Goal: Task Accomplishment & Management: Use online tool/utility

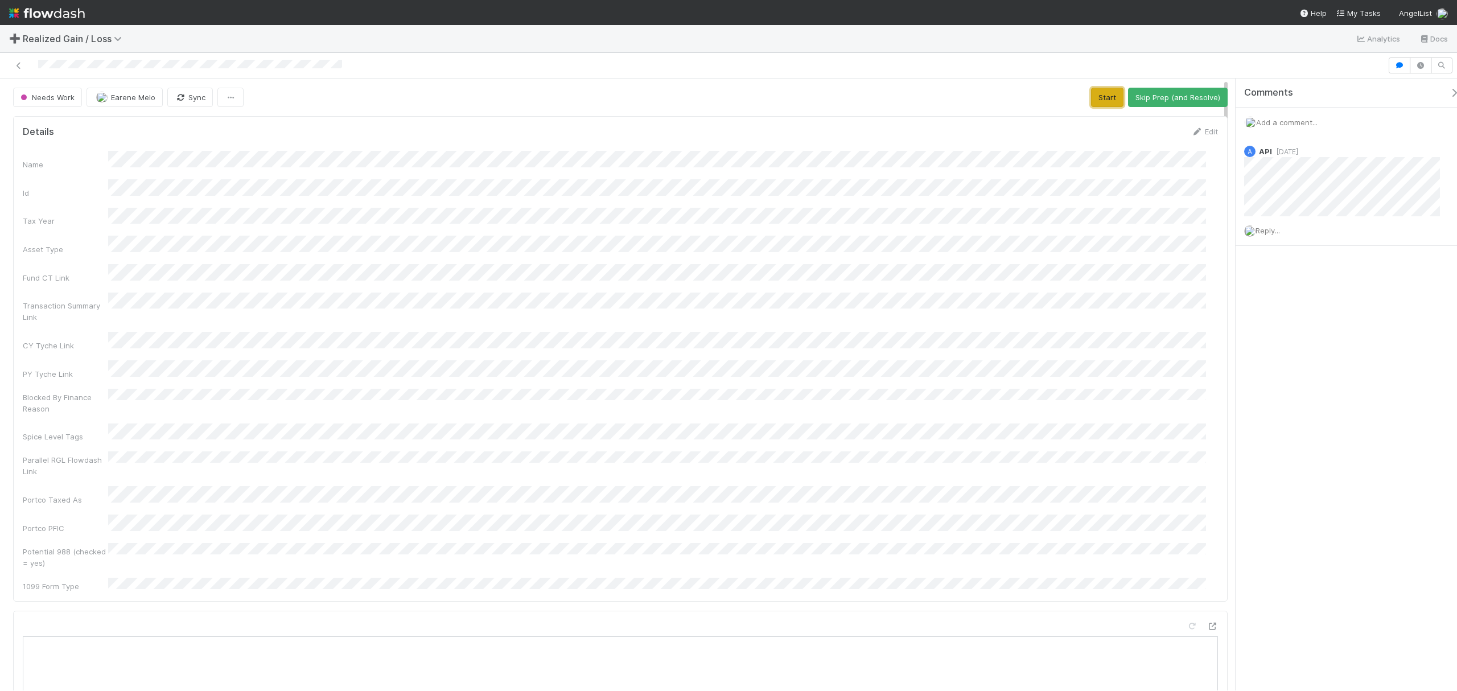
click at [1092, 98] on button "Start" at bounding box center [1107, 97] width 32 height 19
click at [1092, 89] on button "Request Review (and Resolve)" at bounding box center [1165, 97] width 123 height 19
click at [1098, 96] on button "Start" at bounding box center [1113, 97] width 30 height 19
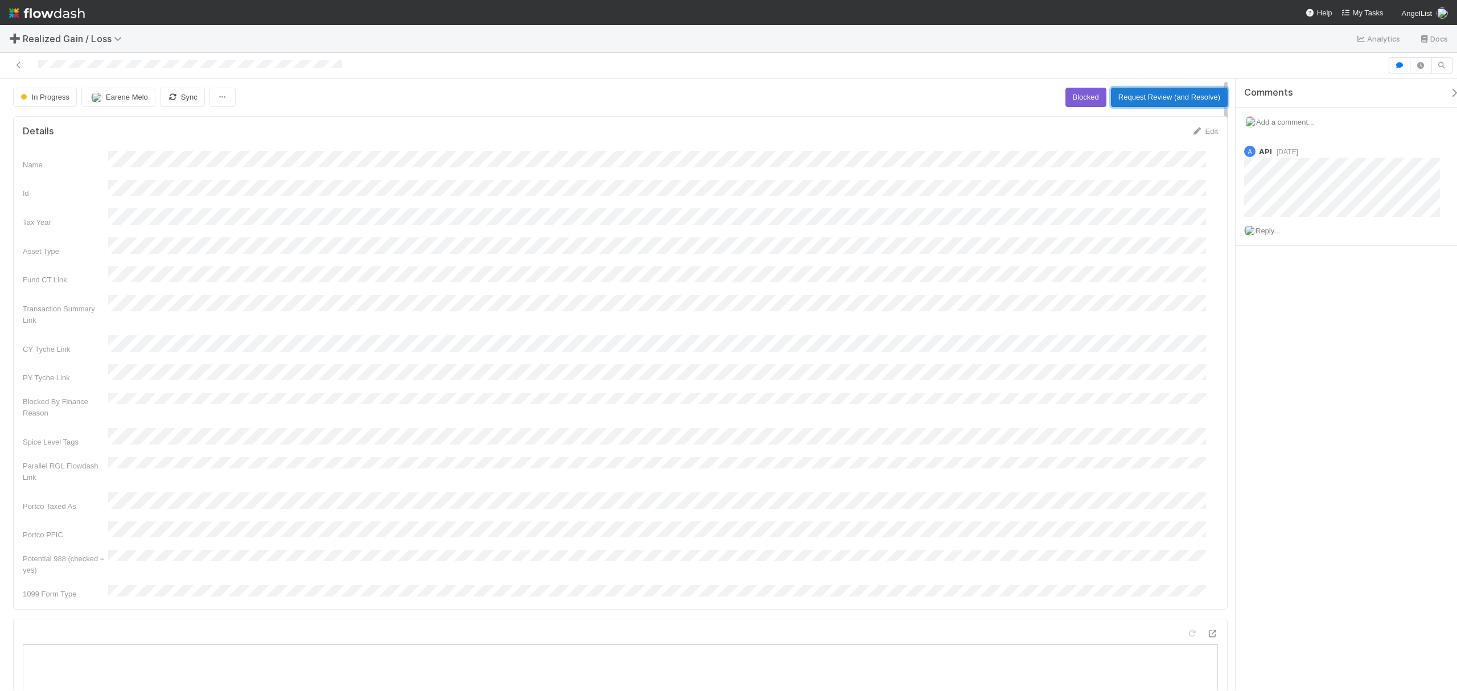
click at [1178, 96] on button "Request Review (and Resolve)" at bounding box center [1169, 97] width 117 height 19
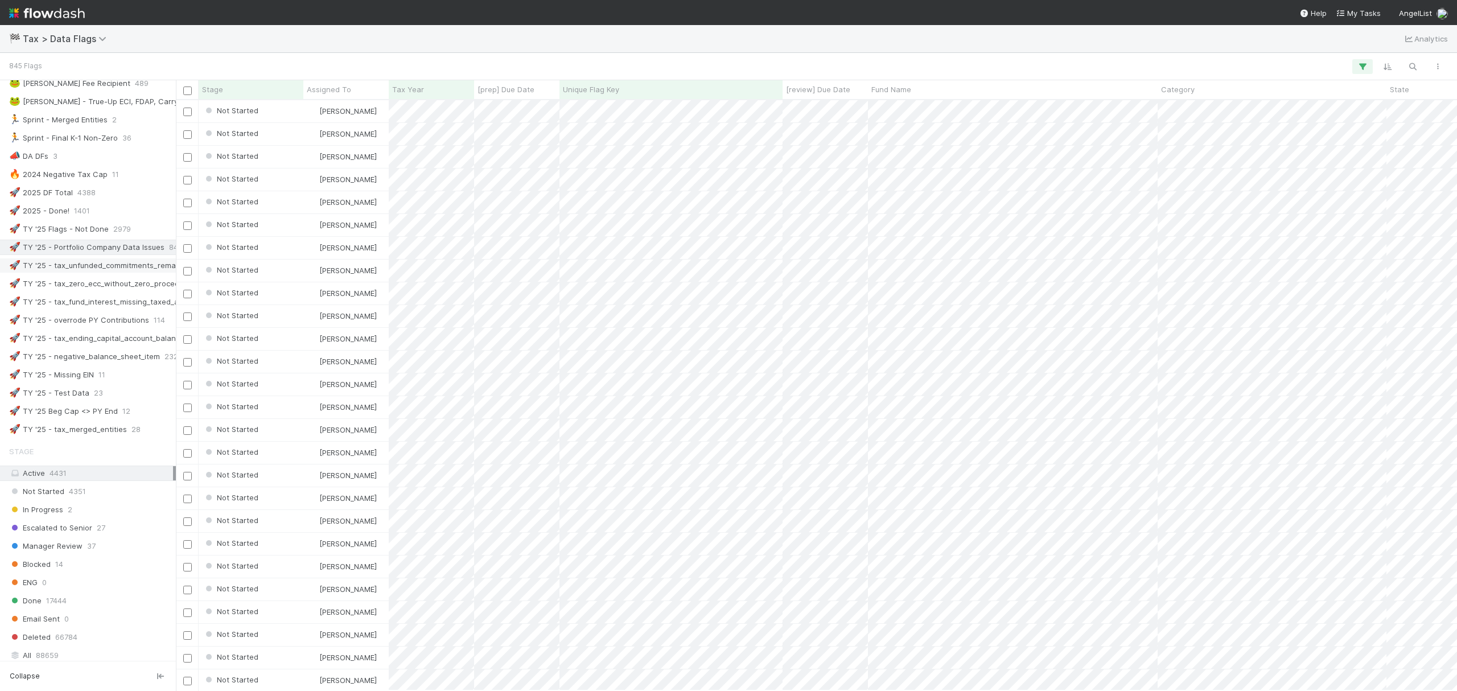
scroll to position [579, 1270]
click at [1425, 57] on div "845 Flags Search Search Search" at bounding box center [728, 66] width 1457 height 27
click at [1414, 62] on icon "button" at bounding box center [1411, 66] width 11 height 10
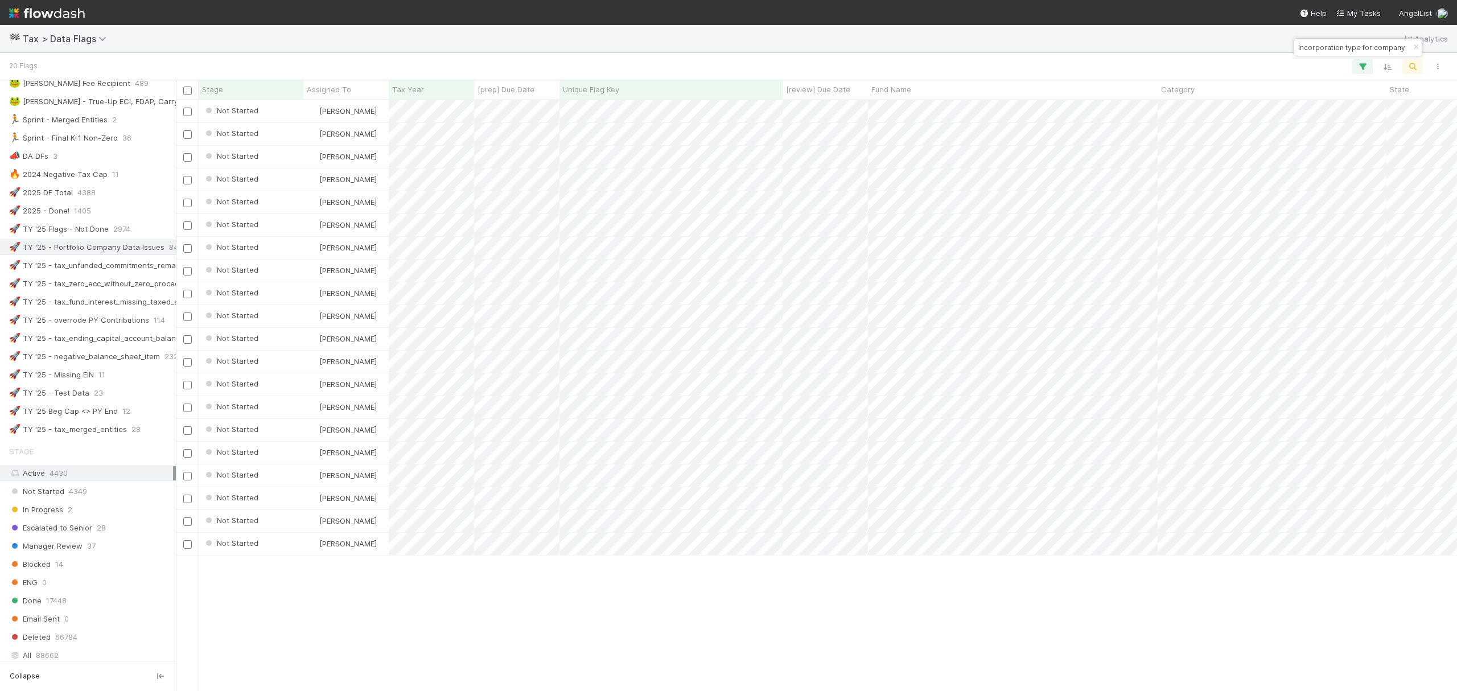
click at [1330, 55] on div "Incorporation type for company is CORPORATION, but entity name suggests LLC" at bounding box center [1357, 47] width 127 height 17
click at [1343, 48] on input "Incorporation type for company is CORPORATION, but entity name suggests LLC" at bounding box center [1353, 47] width 114 height 14
paste input "FOREIGN_ENTITY, but entity name suggests CORPORATION"
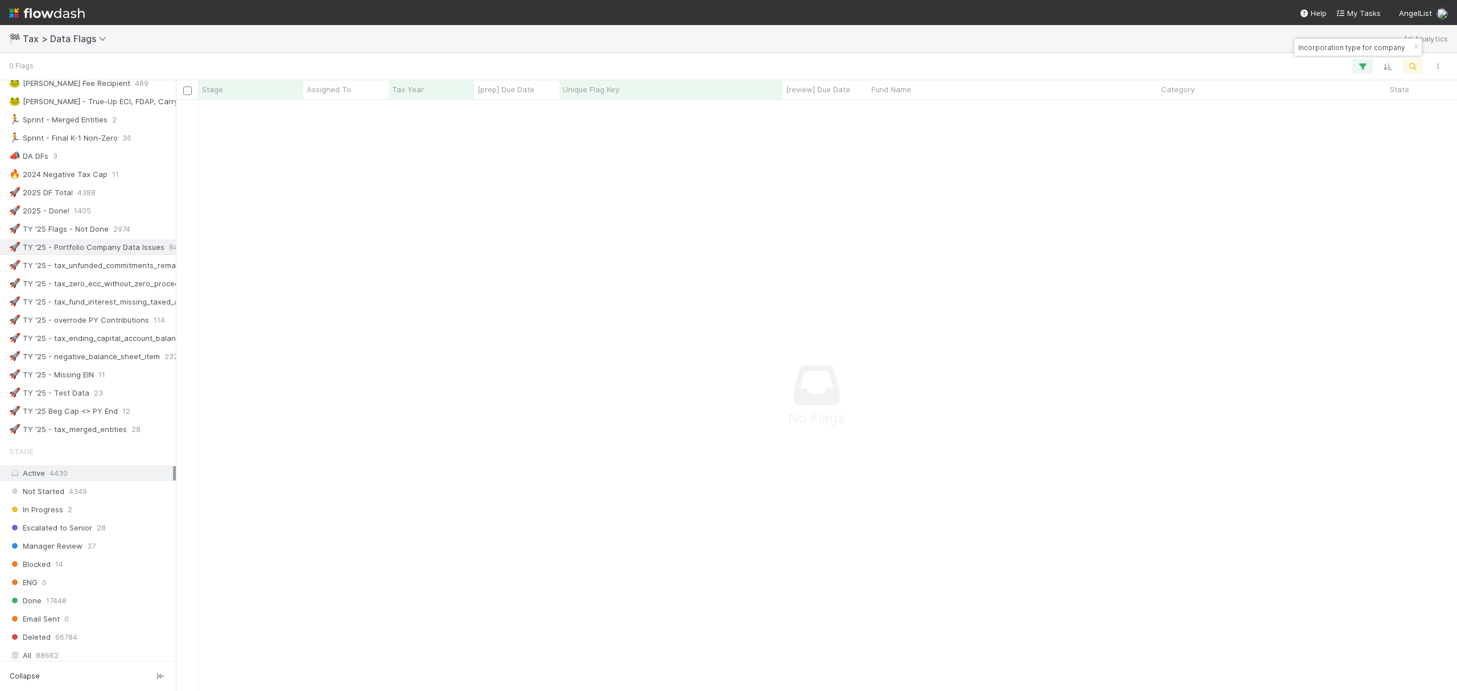
click at [1343, 51] on input "Incorporation type for company is FOREIGN_ENTITY, but entity name suggests CORP…" at bounding box center [1353, 47] width 114 height 14
paste input "CORPORATION, but entity name suggests LP"
click at [1363, 46] on input "Incorporation type for company is CORPORATION, but entity name suggests LP" at bounding box center [1353, 47] width 114 height 14
paste input "Missing CFC/PFIC status"
type input "Missing CFC/PFIC status"
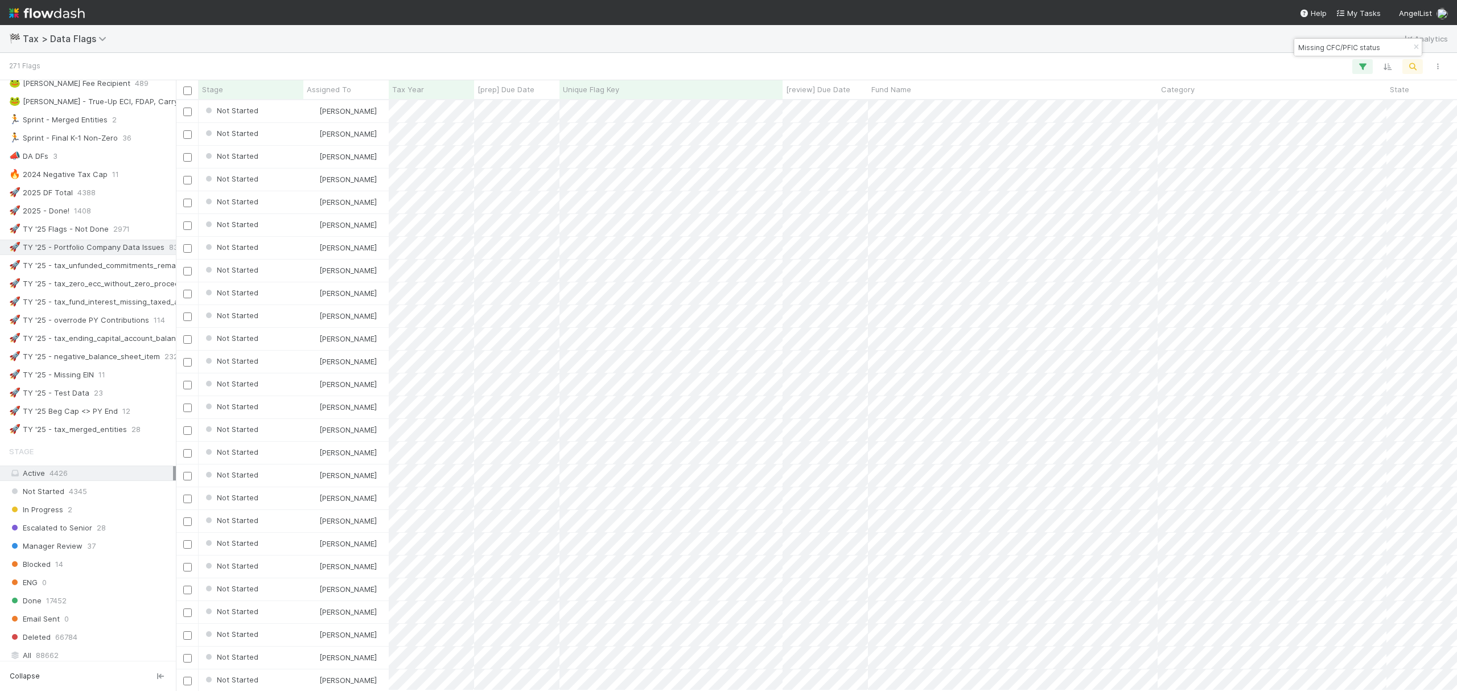
scroll to position [579, 1270]
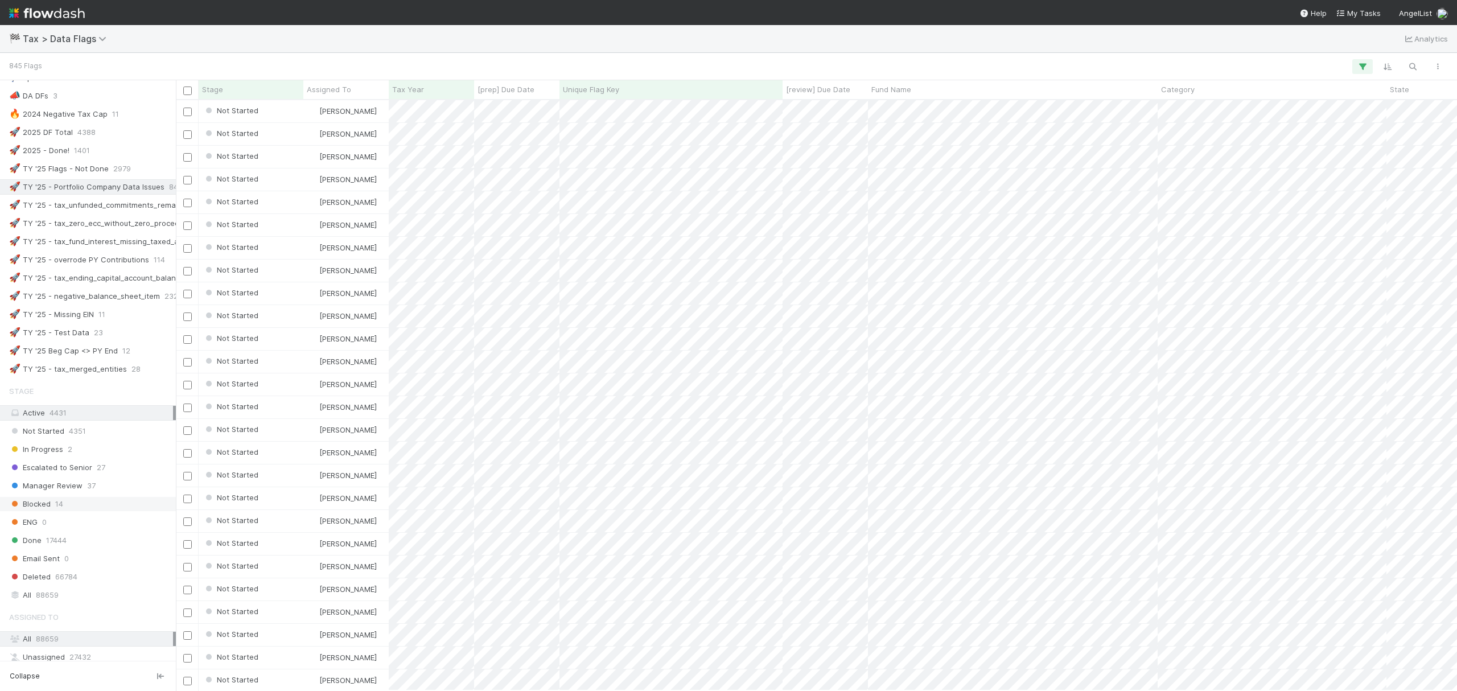
scroll to position [531, 0]
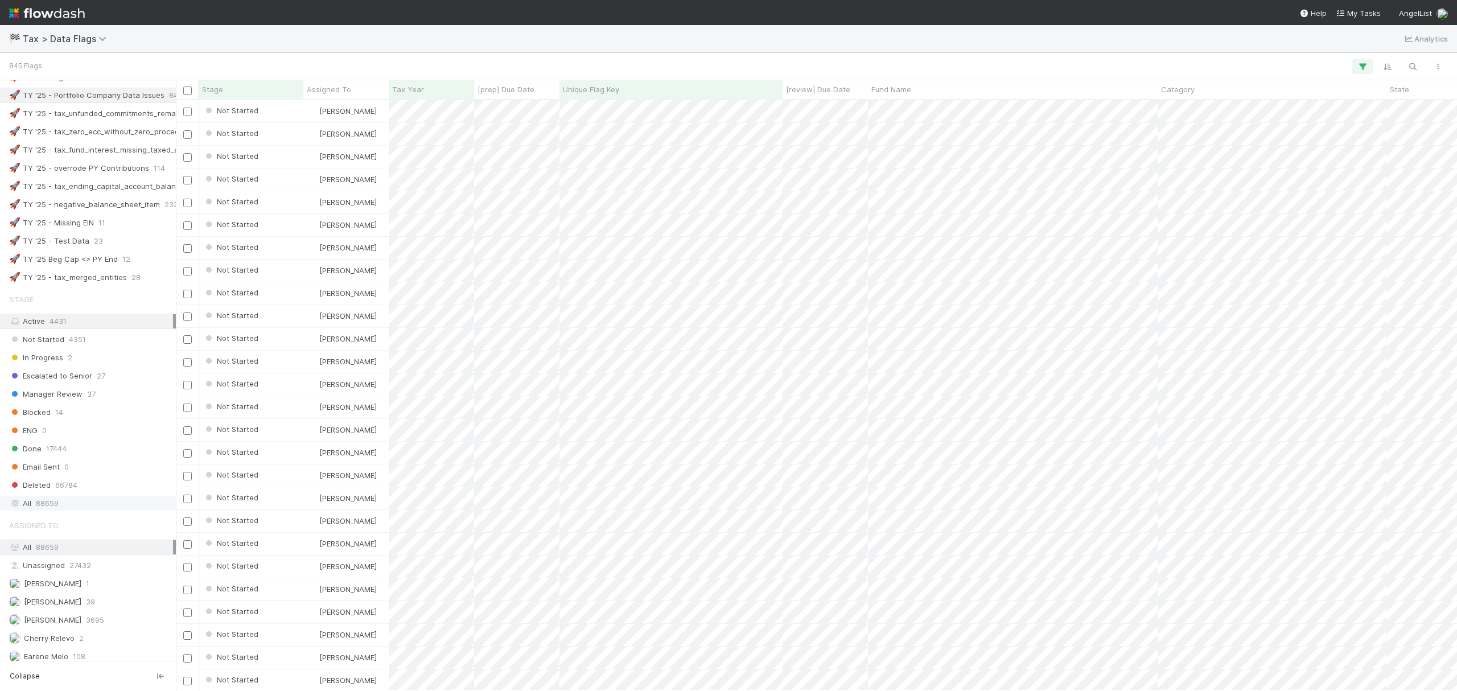
click at [55, 510] on span "88659" at bounding box center [47, 503] width 23 height 14
drag, startPoint x: 64, startPoint y: 465, endPoint x: 122, endPoint y: 469, distance: 57.6
click at [64, 456] on span "17444" at bounding box center [56, 449] width 20 height 14
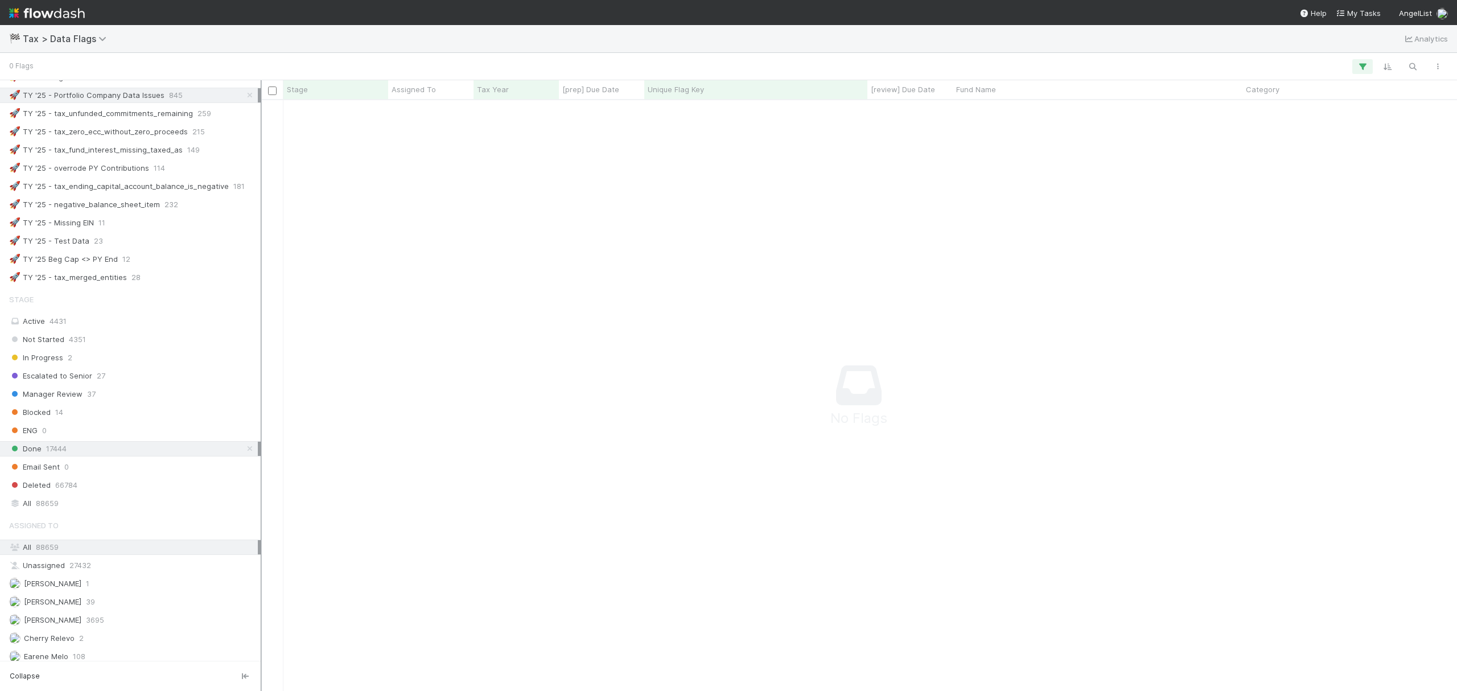
scroll to position [567, 1170]
drag, startPoint x: 178, startPoint y: 162, endPoint x: 264, endPoint y: 158, distance: 86.0
click at [262, 158] on div at bounding box center [261, 385] width 1 height 610
click at [247, 99] on icon at bounding box center [252, 95] width 11 height 7
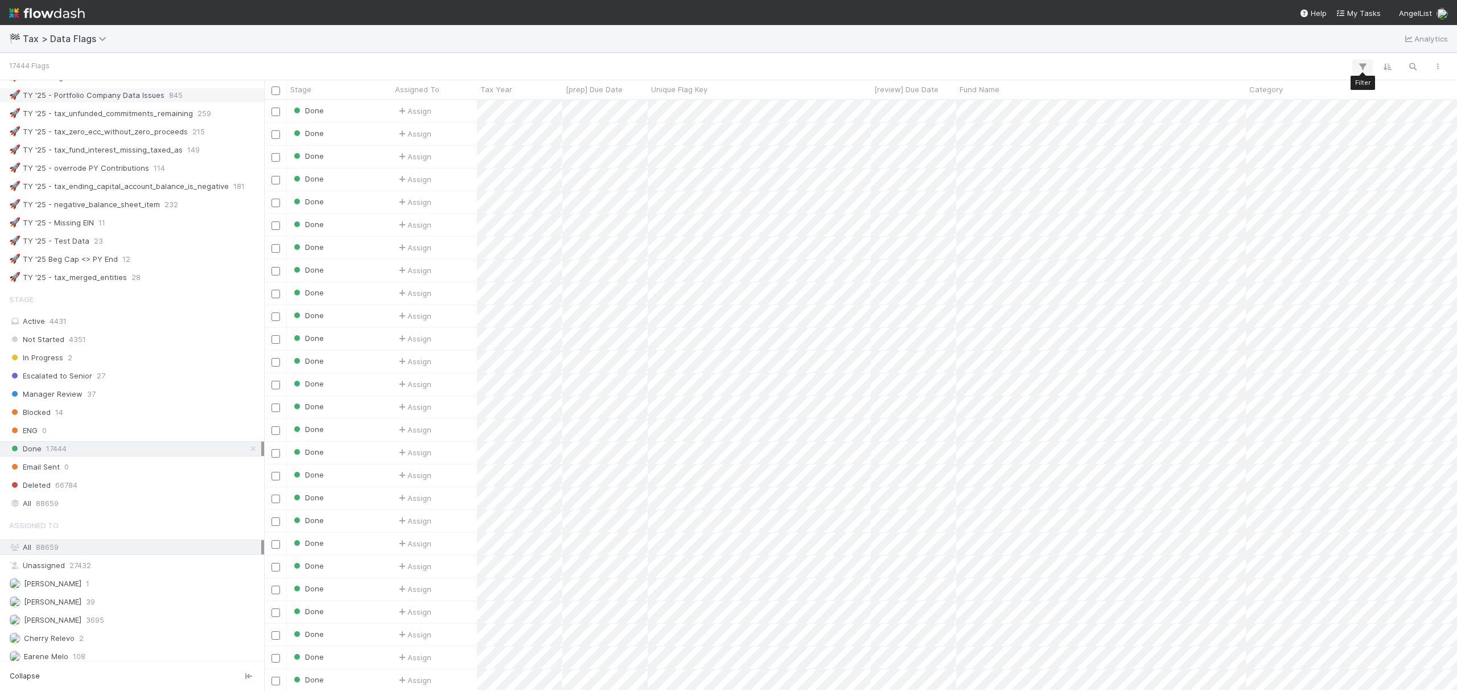
scroll to position [579, 1181]
click at [1364, 71] on icon "button" at bounding box center [1361, 66] width 11 height 10
click at [1089, 92] on div "Add Filter" at bounding box center [1187, 101] width 360 height 35
click at [1088, 107] on button "Add Filter" at bounding box center [1186, 101] width 341 height 16
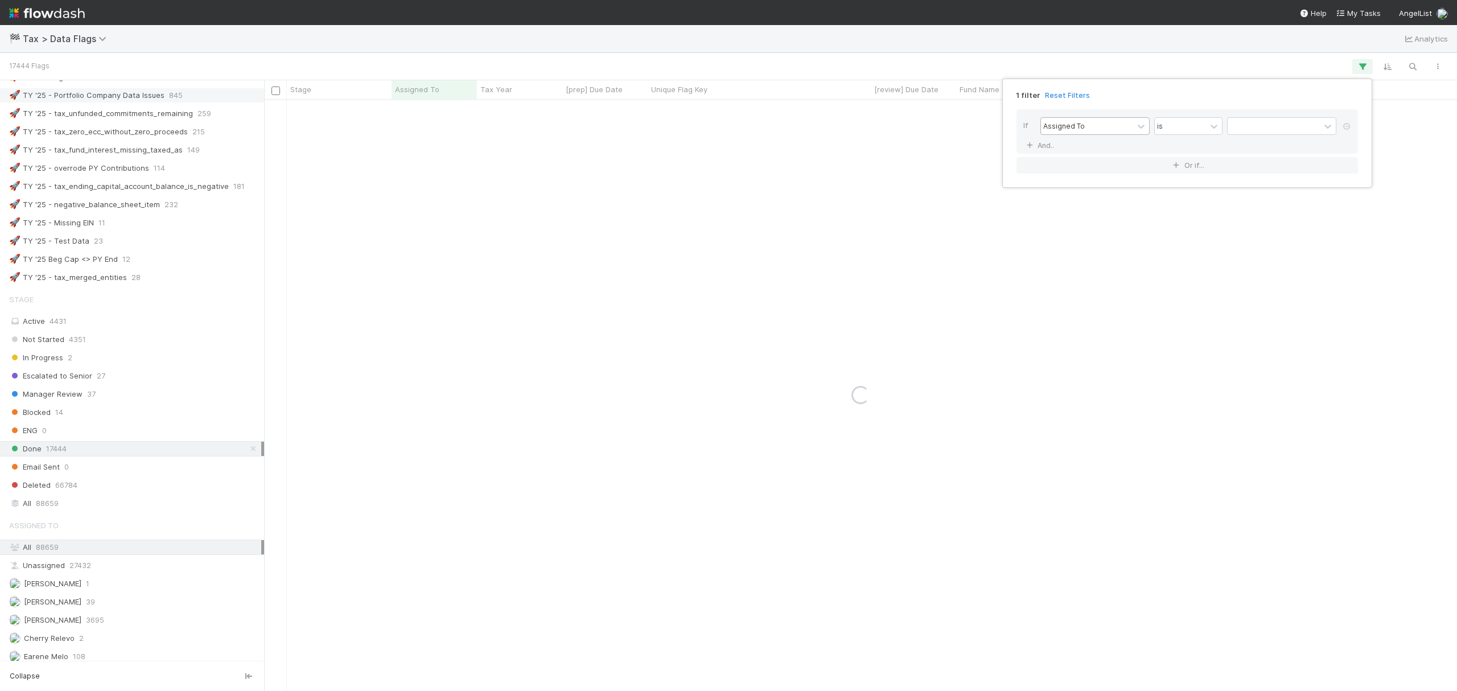
click at [1070, 126] on div "Assigned To" at bounding box center [1064, 126] width 42 height 10
type input "UPD"
click at [1091, 144] on div "Updated On" at bounding box center [1094, 151] width 109 height 19
click at [1204, 127] on div "is" at bounding box center [1179, 126] width 51 height 16
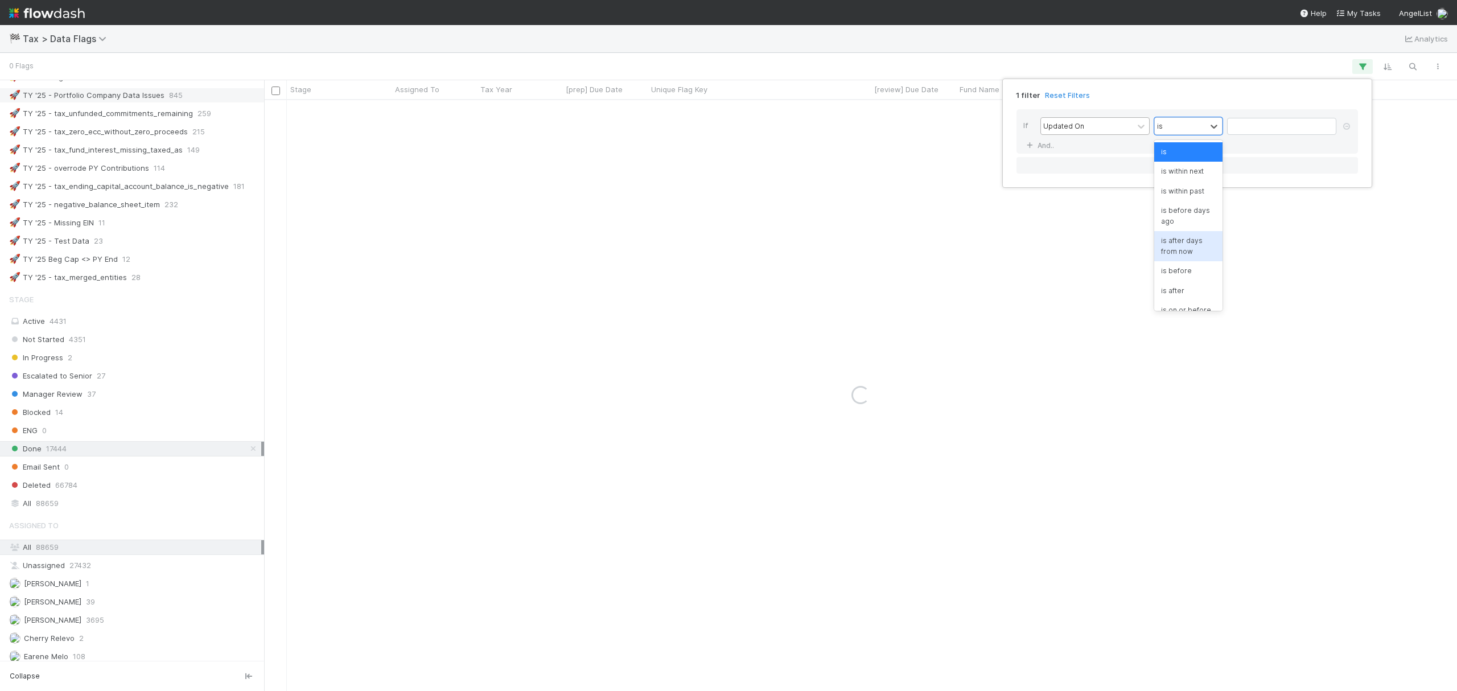
scroll to position [139, 0]
click at [1179, 292] on div "is tomorrow" at bounding box center [1188, 298] width 68 height 19
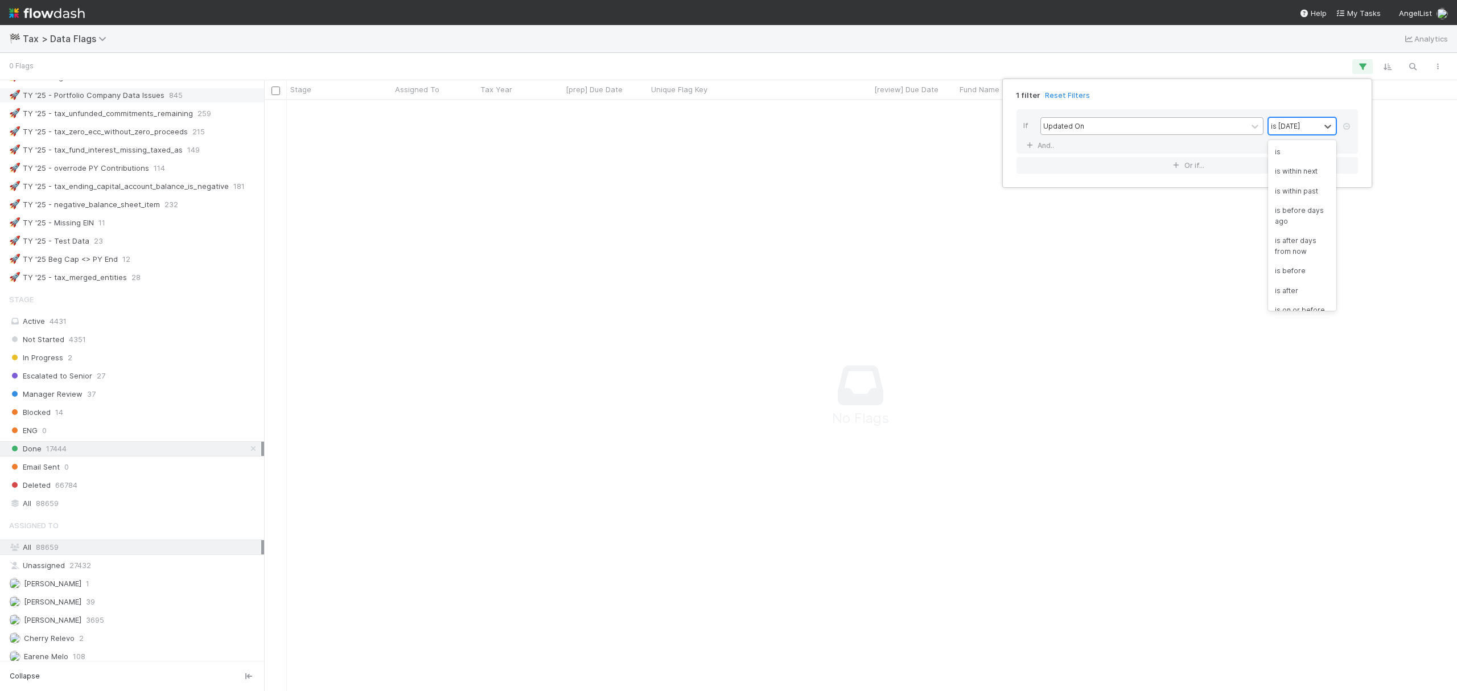
click at [1307, 117] on div "is tomorrow" at bounding box center [1302, 126] width 68 height 18
click at [1297, 257] on div "is today" at bounding box center [1302, 259] width 68 height 19
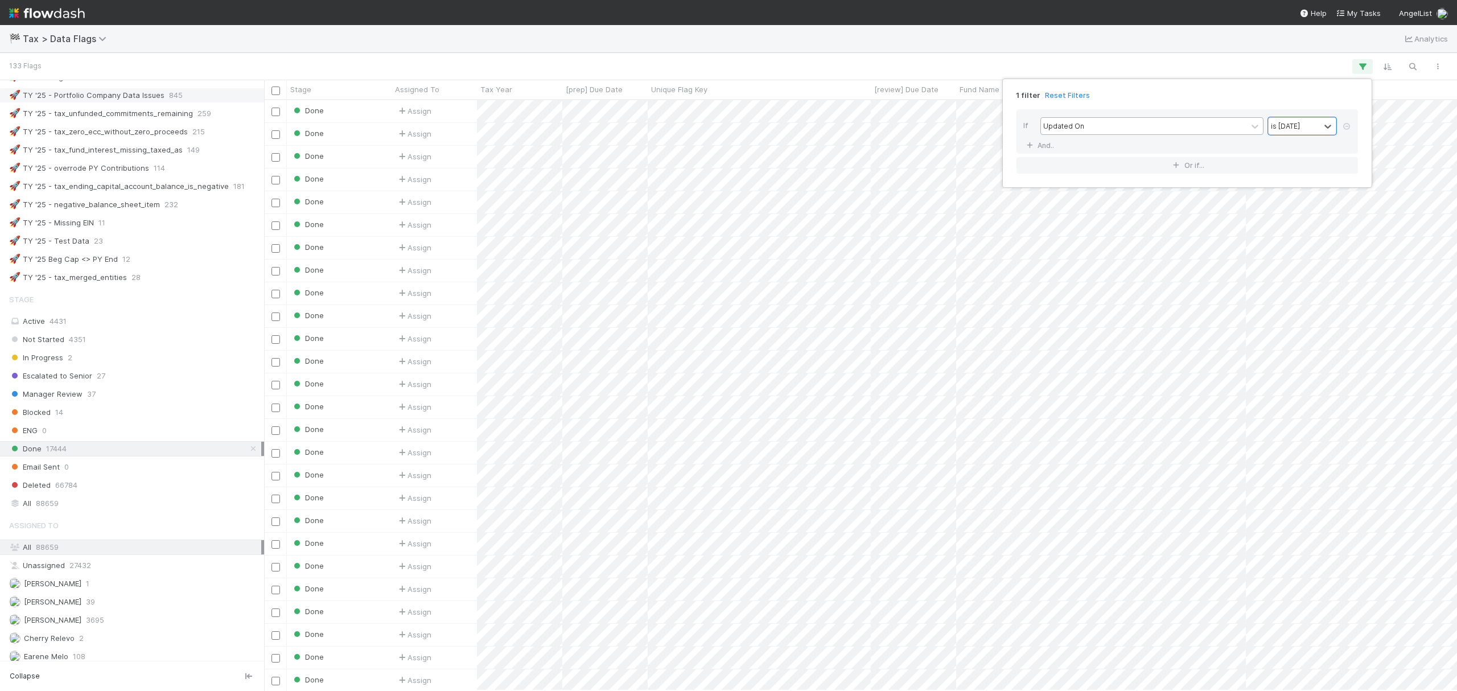
scroll to position [579, 1181]
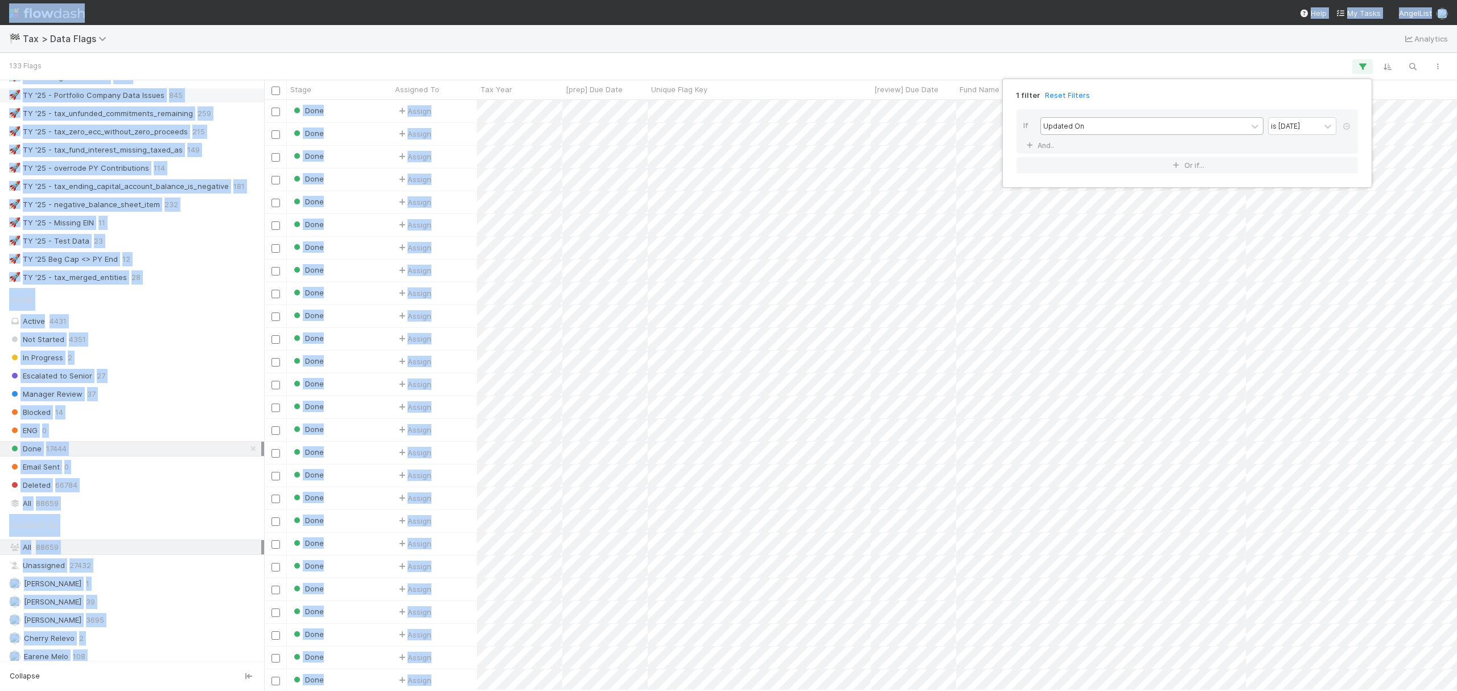
drag, startPoint x: 547, startPoint y: 686, endPoint x: 897, endPoint y: 692, distance: 350.0
click at [897, 690] on html "🏁 Tax > Data Flags Analytics 133 Flags Stage Assigned To Tax Year [prep] Due Da…" at bounding box center [728, 345] width 1457 height 691
click at [707, 690] on div "1 filter Reset Filters If Updated On is today And.. Or if..." at bounding box center [728, 345] width 1457 height 691
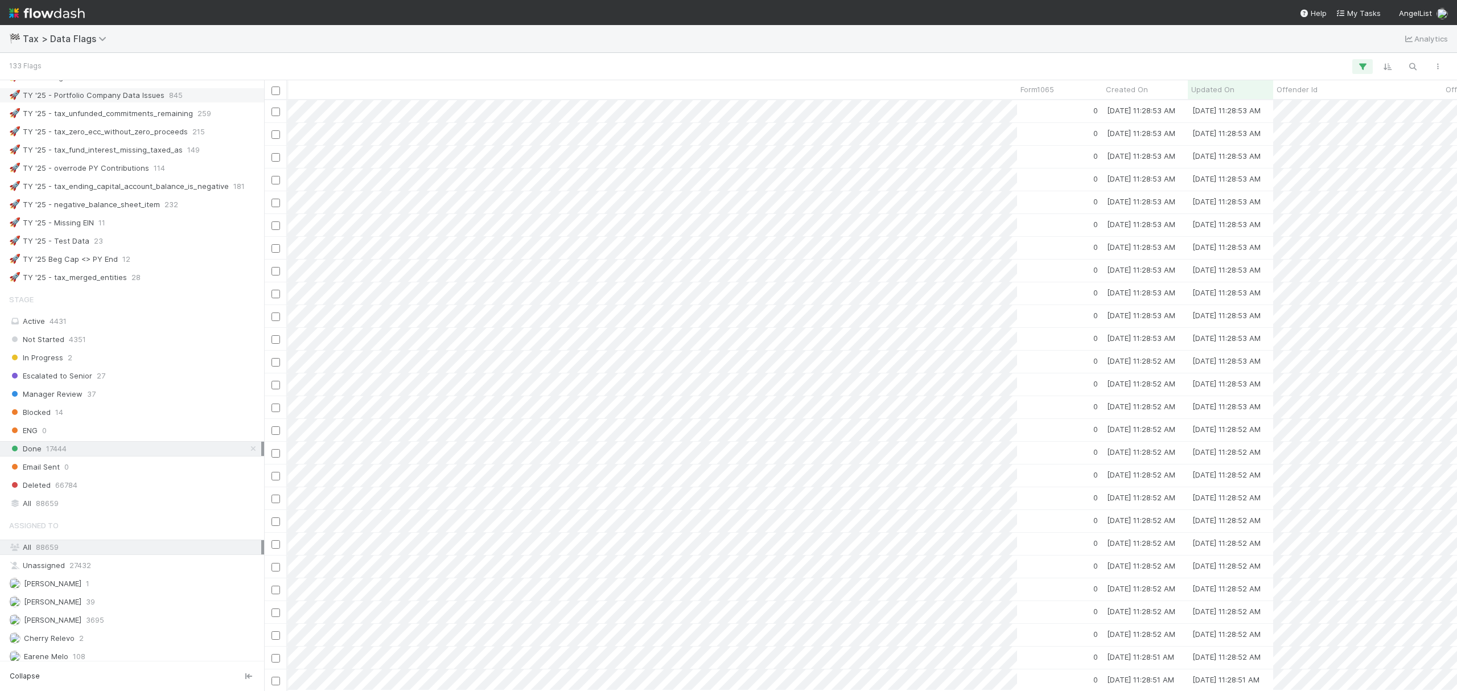
scroll to position [0, 0]
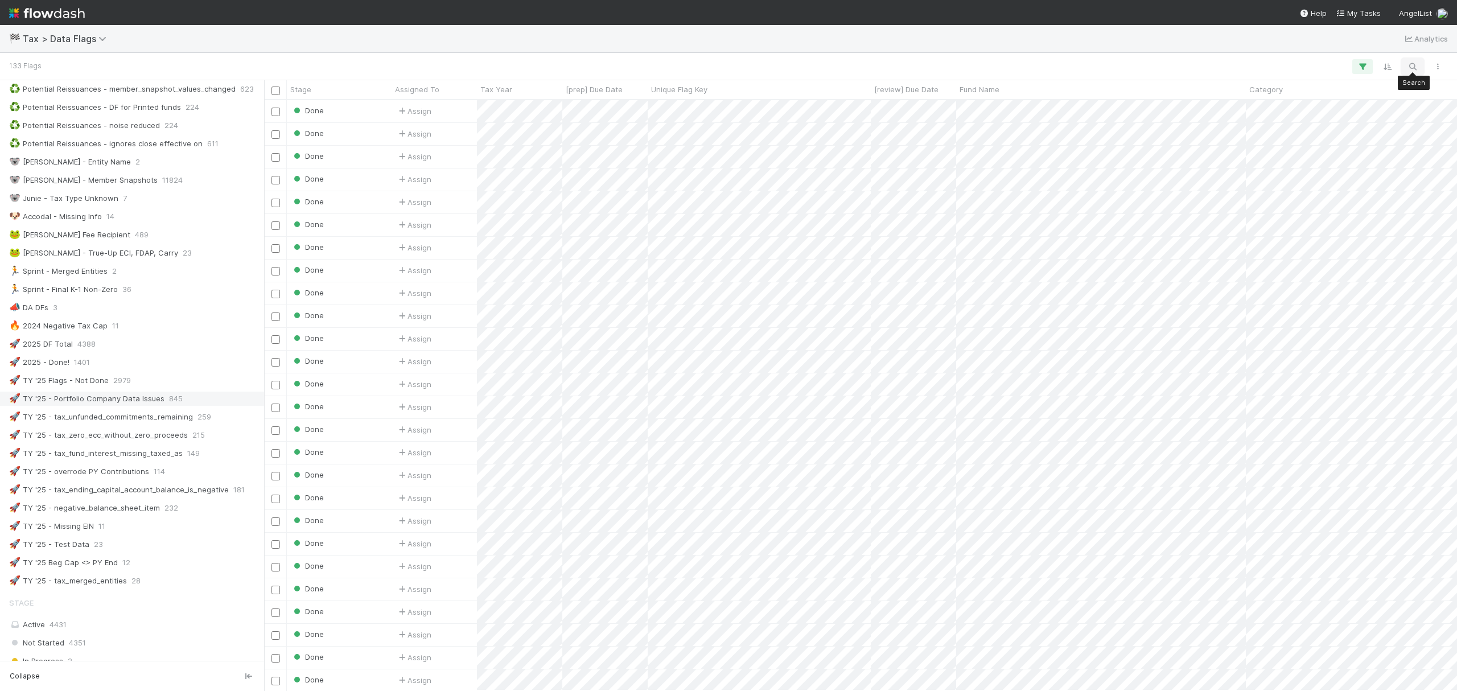
click at [1411, 67] on icon "button" at bounding box center [1411, 66] width 11 height 10
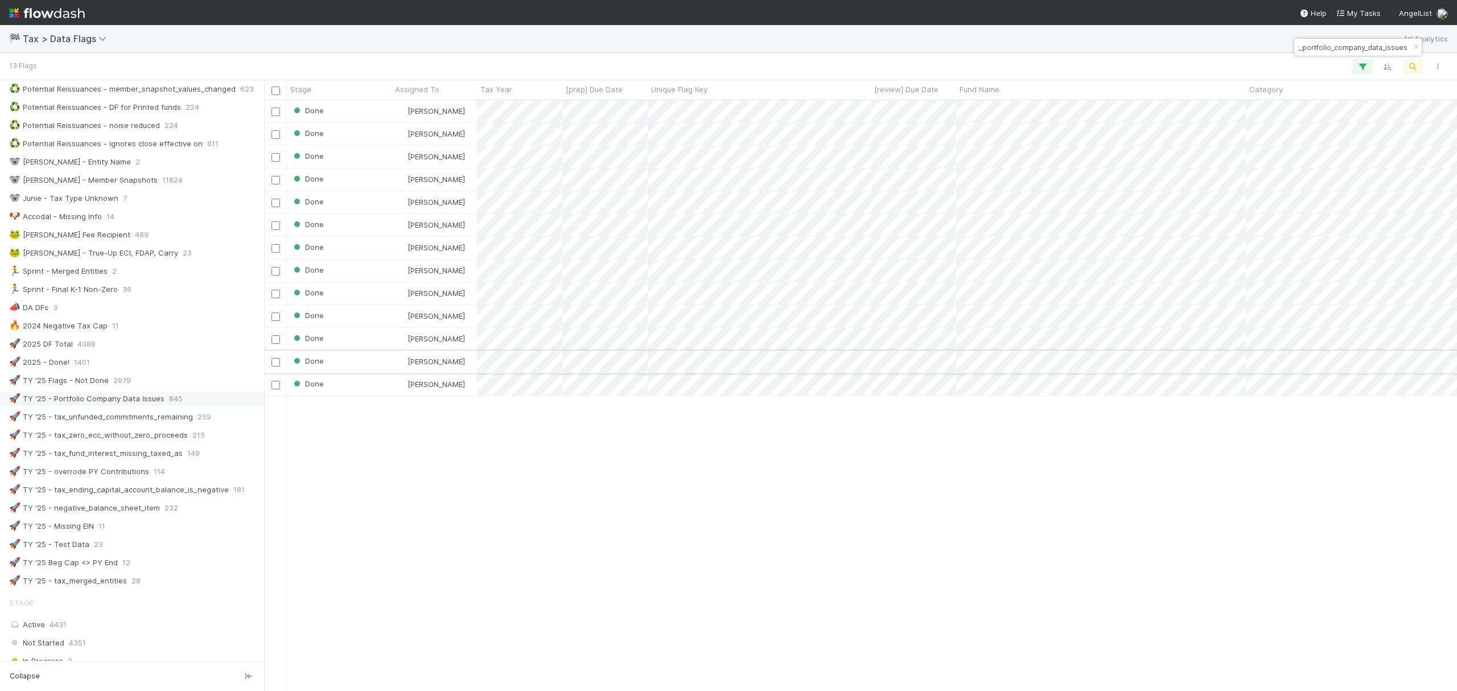
type input "tax_portfolio_company_data_issues"
click at [380, 432] on div "Done Blake Hall 1 8/8/25, 3:46:40 PM 8/25/25, 11:08:33 AM 0 0 0 0 0 Done Blake …" at bounding box center [860, 394] width 1193 height 589
click at [480, 546] on div "Done Blake Hall 1 8/8/25, 3:46:40 PM 8/25/25, 11:08:33 AM 0 0 0 0 0 Done Blake …" at bounding box center [860, 394] width 1193 height 589
click at [674, 494] on div "Done Blake Hall 1 8/8/25, 3:46:40 PM 8/25/25, 11:08:33 AM 0 0 0 0 0 Done Blake …" at bounding box center [860, 394] width 1193 height 589
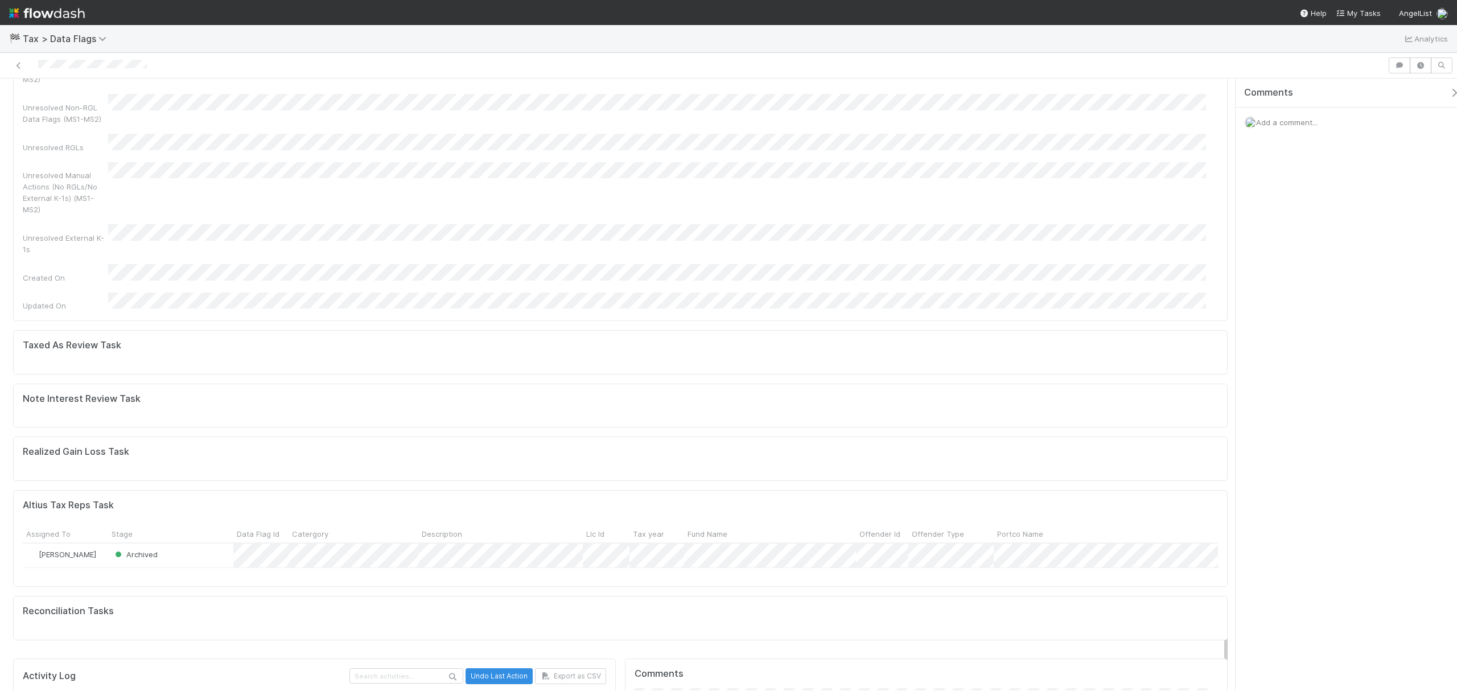
scroll to position [295, 0]
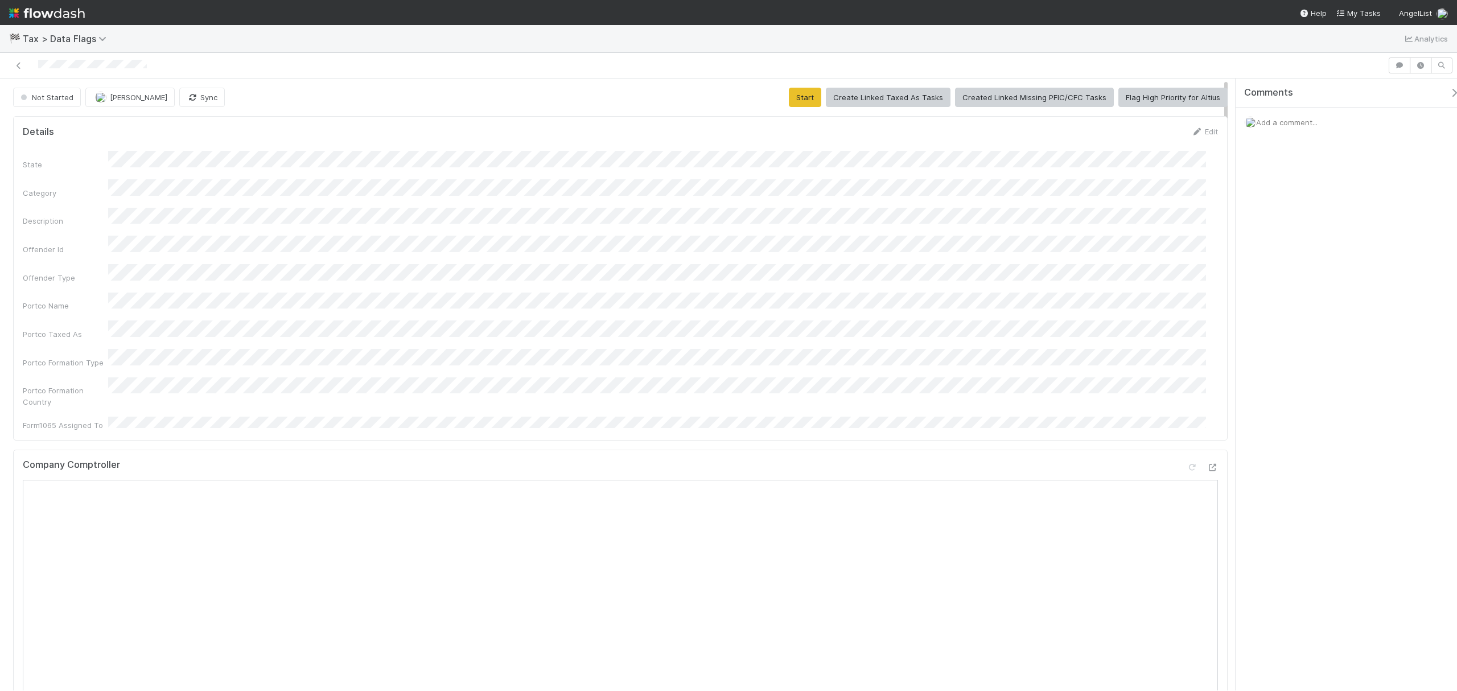
click at [703, 101] on div "Not Started Fareeha Naim Sync Start Create Linked Taxed As Tasks Created Linked…" at bounding box center [620, 97] width 1214 height 19
click at [789, 98] on button "Start" at bounding box center [805, 97] width 32 height 19
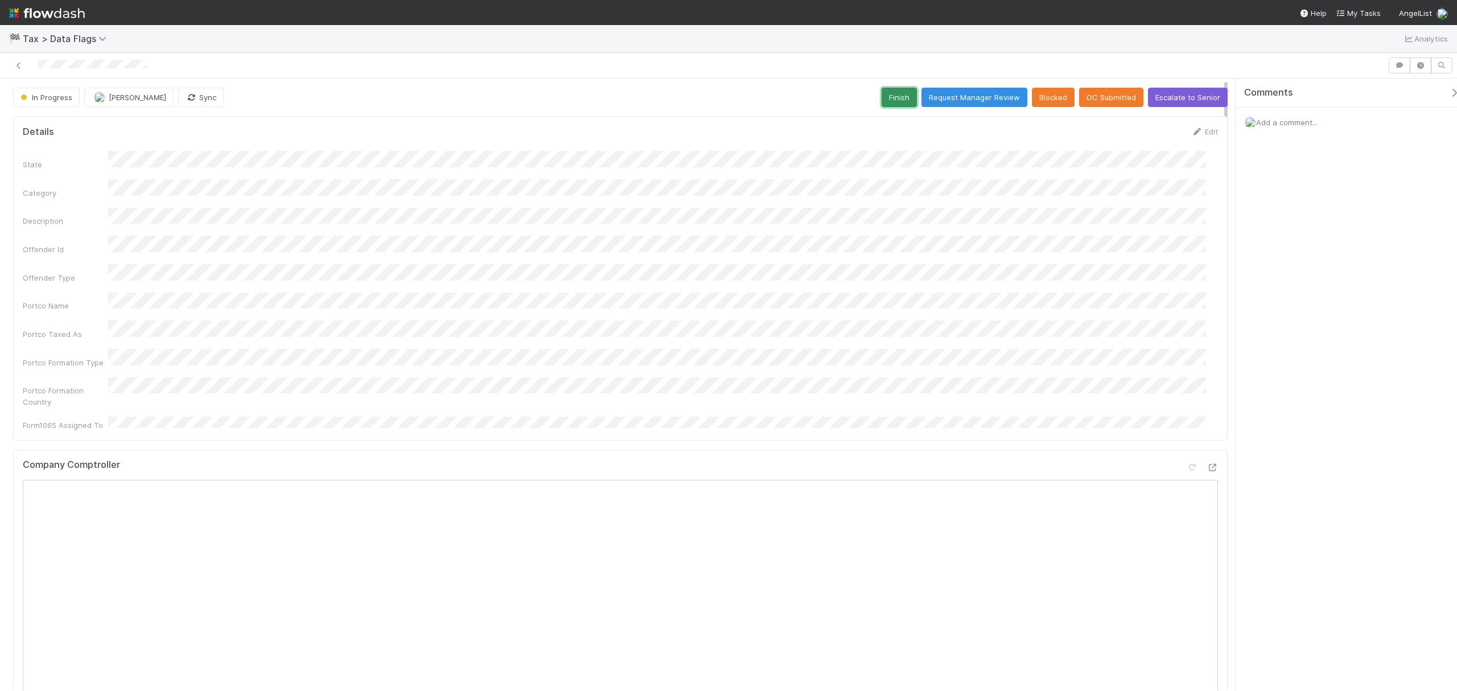
click at [886, 104] on button "Finish" at bounding box center [898, 97] width 35 height 19
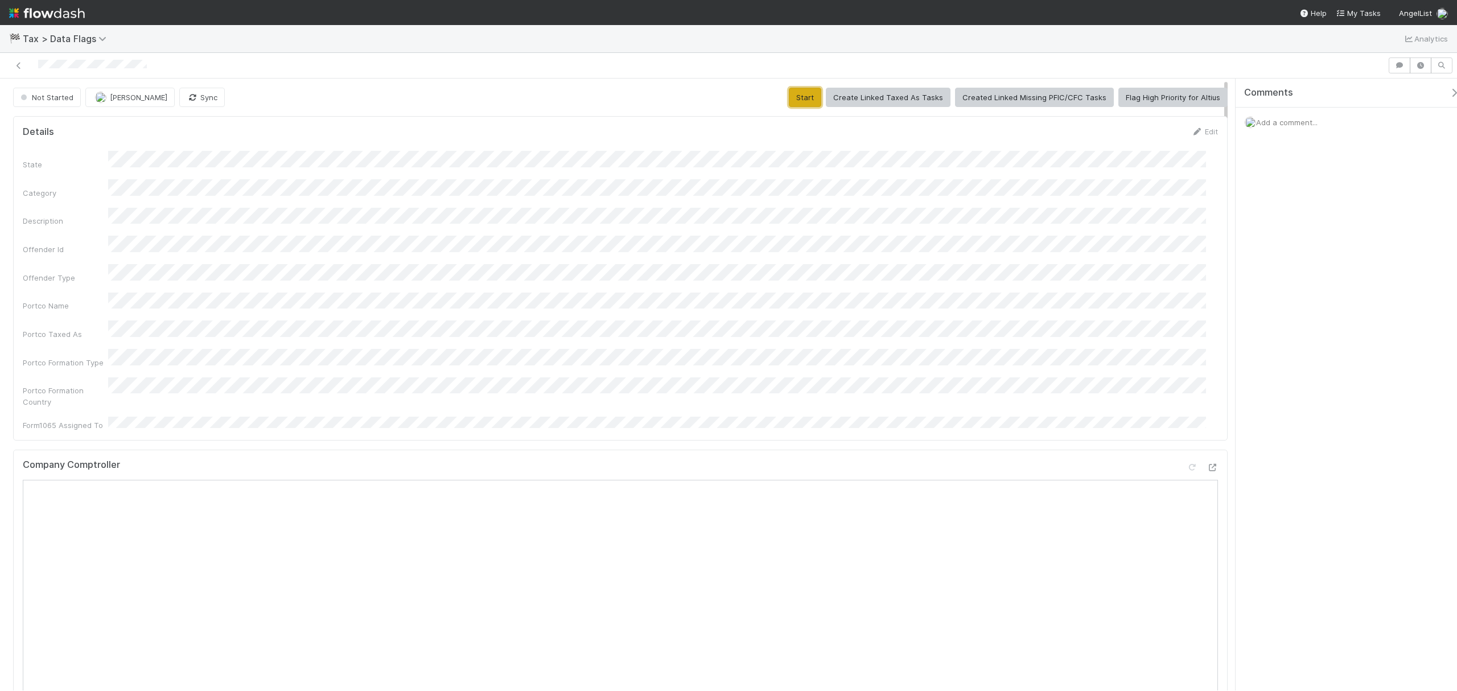
click at [793, 102] on button "Start" at bounding box center [805, 97] width 32 height 19
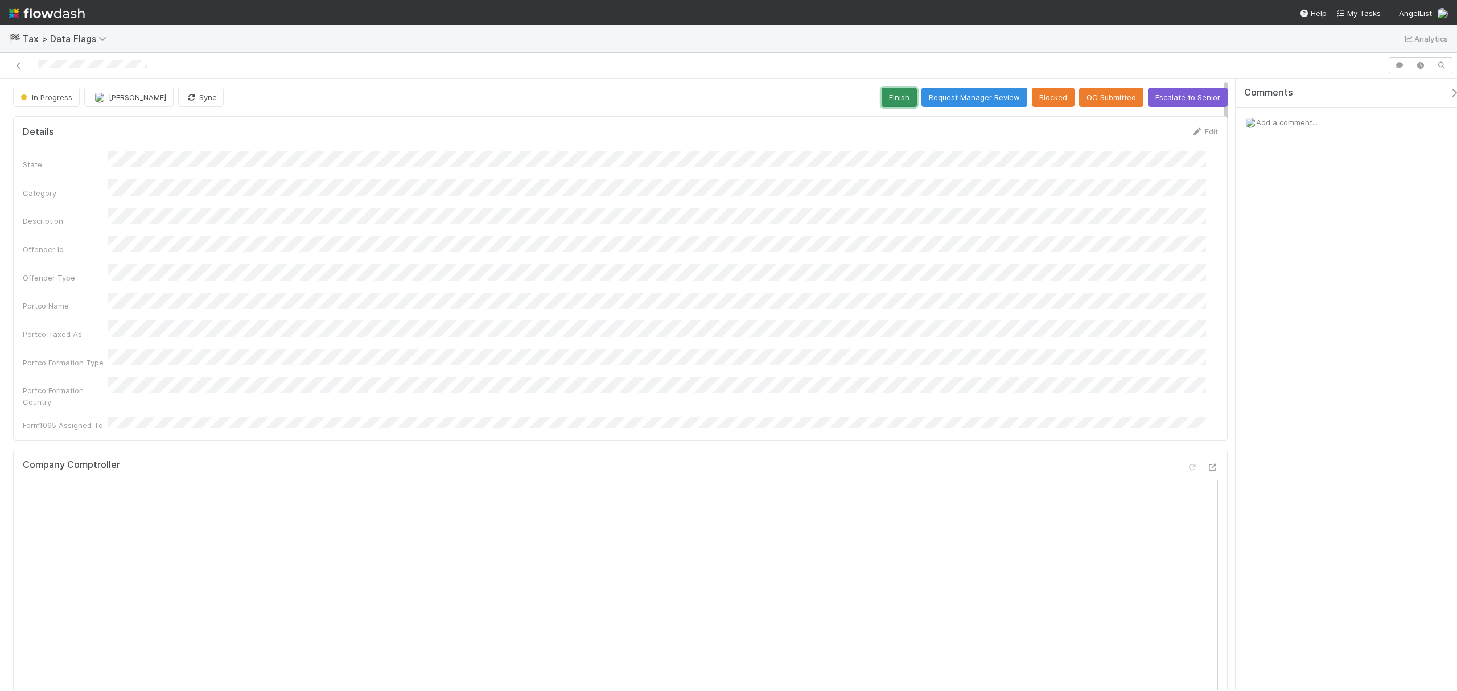
click at [881, 106] on button "Finish" at bounding box center [898, 97] width 35 height 19
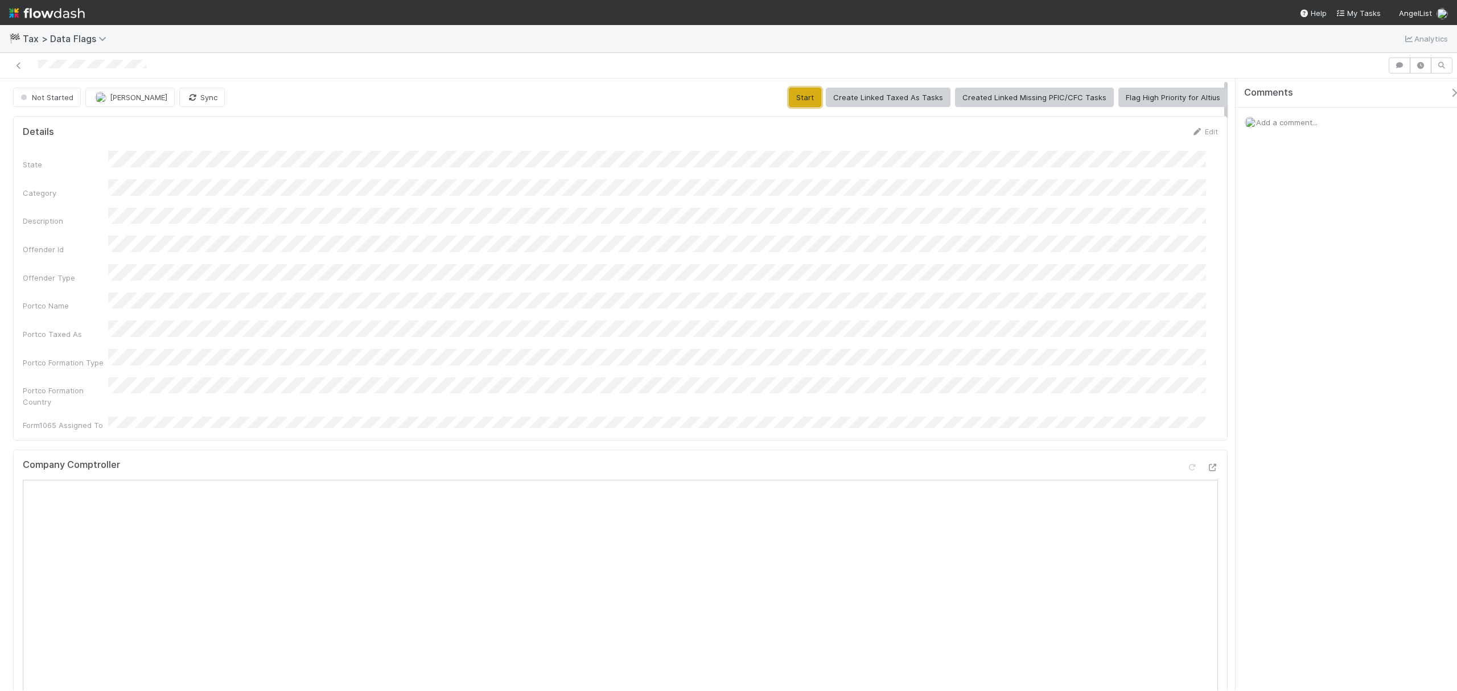
click at [801, 101] on button "Start" at bounding box center [805, 97] width 32 height 19
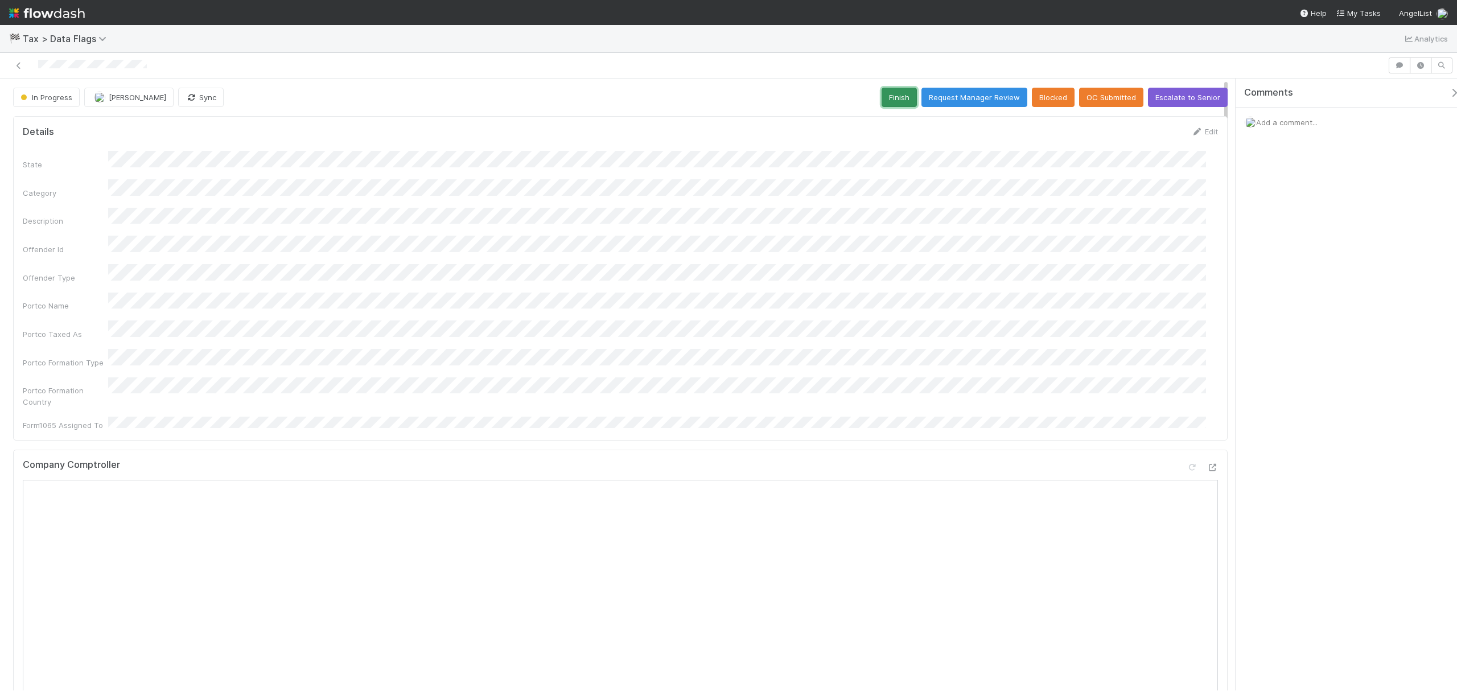
click at [893, 99] on button "Finish" at bounding box center [898, 97] width 35 height 19
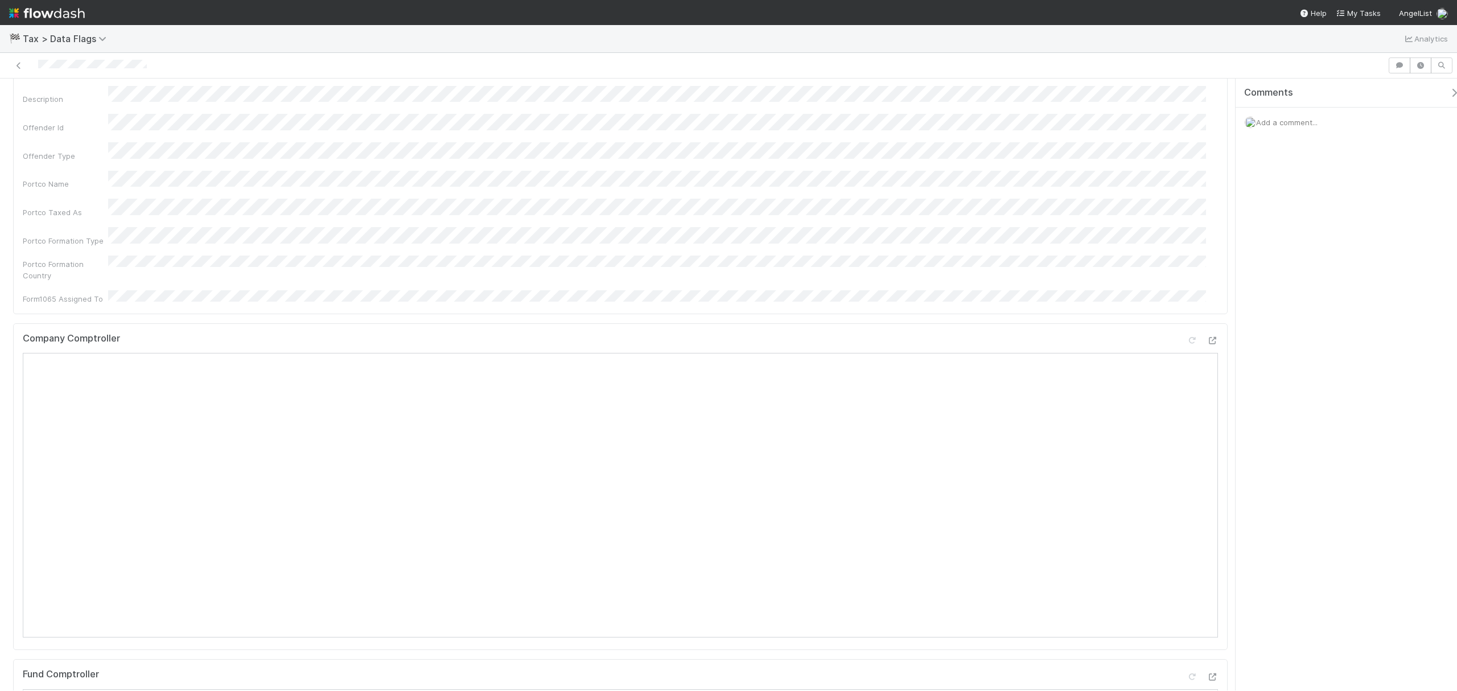
scroll to position [76, 0]
click at [656, 272] on div "State Category Description Offender Id Offender Type Portco Name Portco Taxed A…" at bounding box center [620, 212] width 1195 height 275
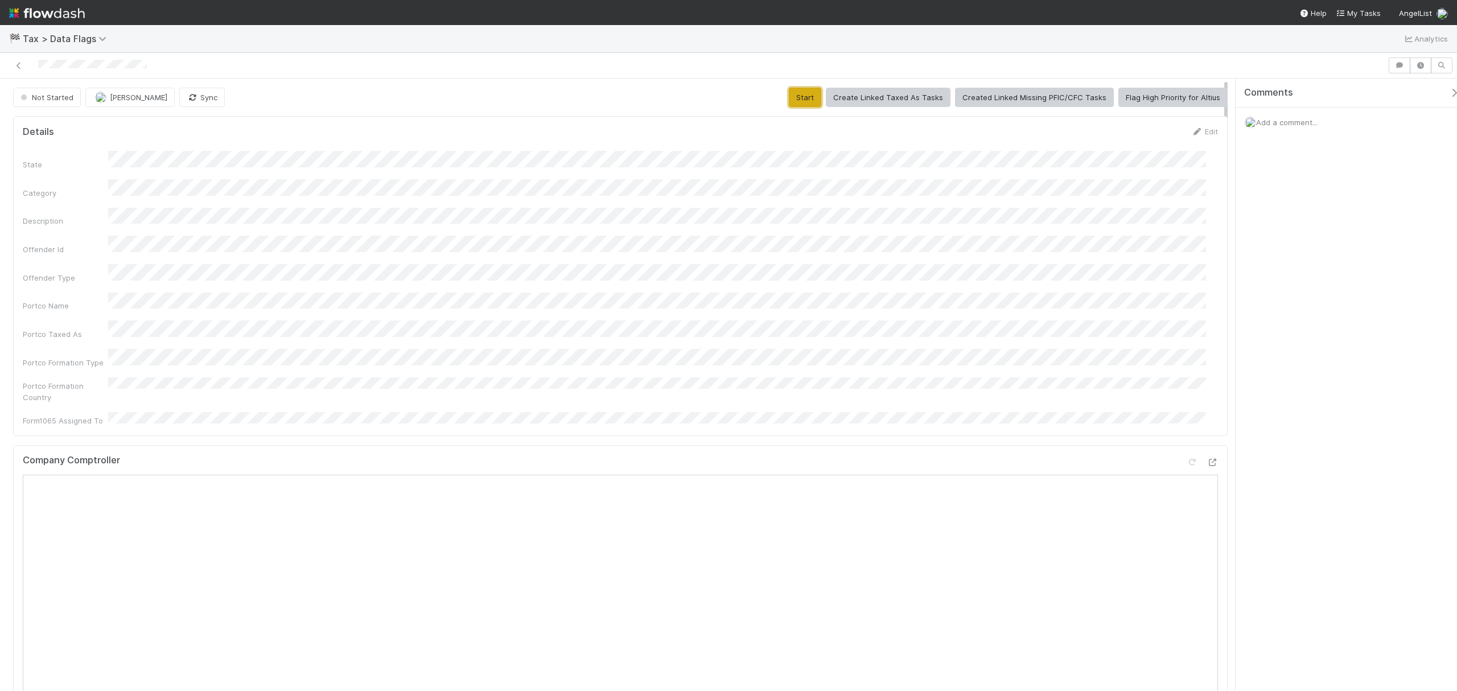
click at [793, 101] on button "Start" at bounding box center [805, 97] width 32 height 19
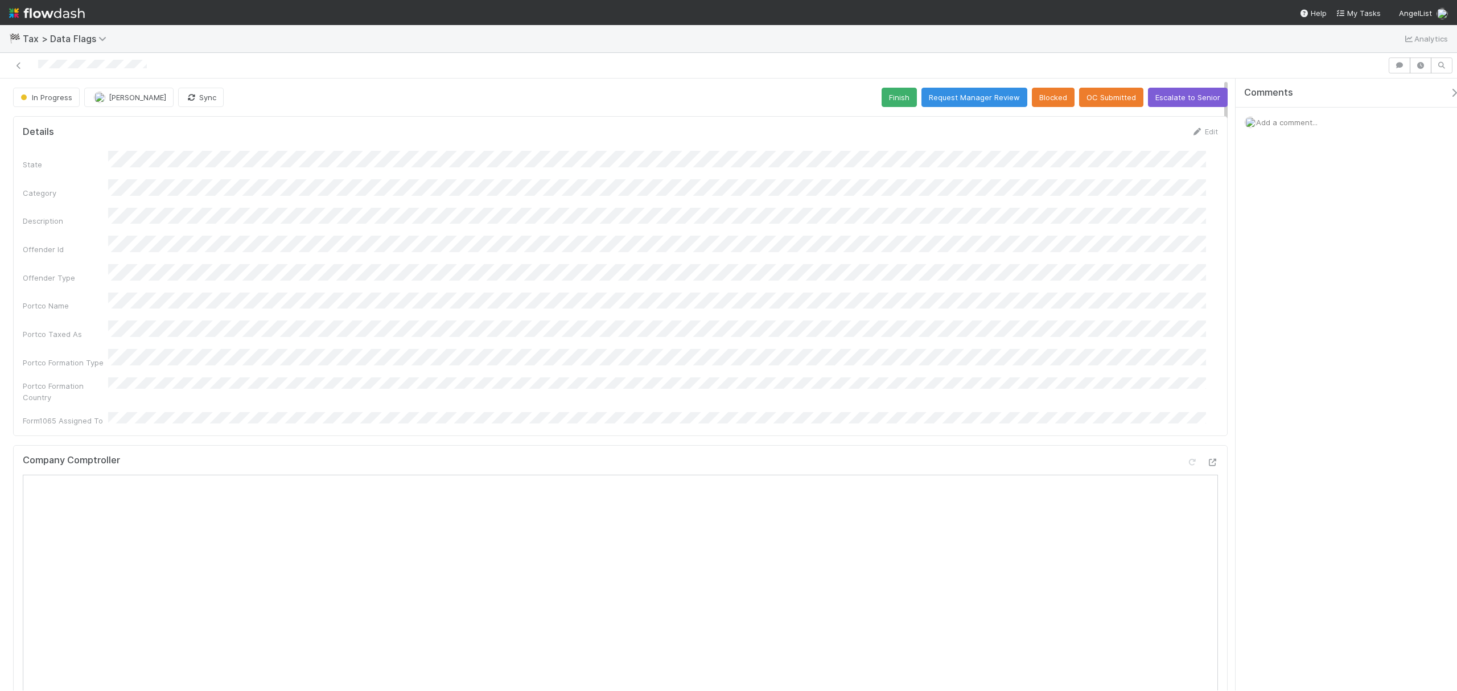
click at [1092, 130] on div "Add a comment..." at bounding box center [1351, 123] width 233 height 30
click at [1092, 124] on span "Add a comment..." at bounding box center [1286, 122] width 61 height 9
click at [1092, 310] on div "Attach files: Choose or drag and drop file(s) Add Comment" at bounding box center [1351, 222] width 214 height 188
click at [1092, 306] on button "Add Comment" at bounding box center [1286, 297] width 66 height 19
click at [1092, 98] on button "Escalate to Senior" at bounding box center [1188, 97] width 80 height 19
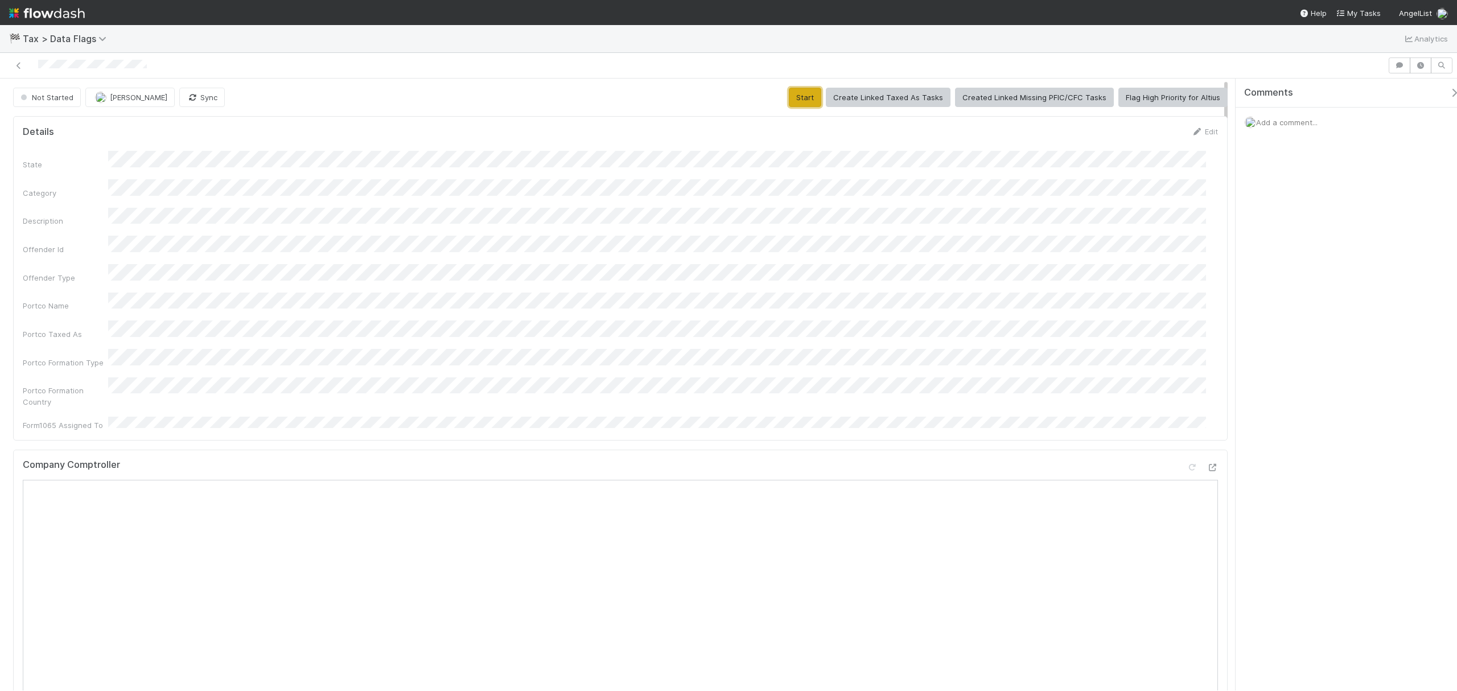
click at [799, 102] on button "Start" at bounding box center [805, 97] width 32 height 19
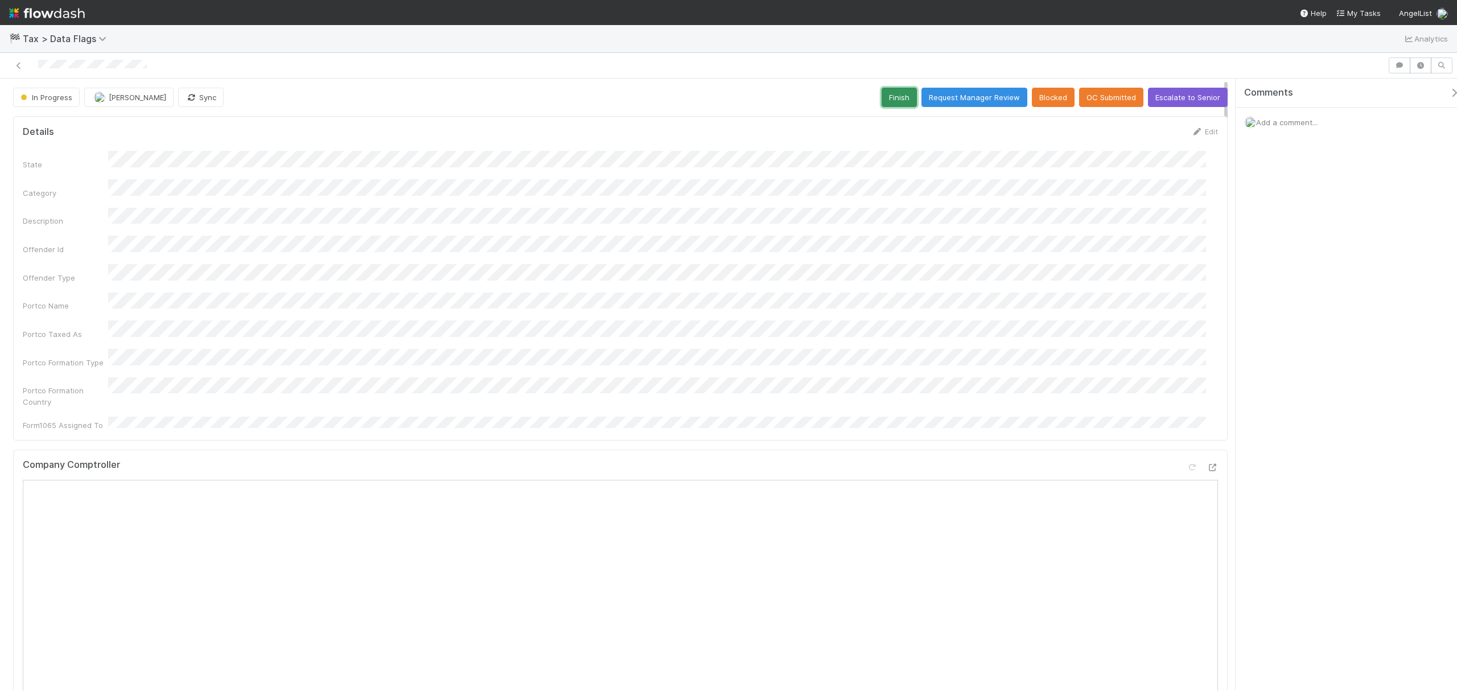
click at [888, 91] on button "Finish" at bounding box center [898, 97] width 35 height 19
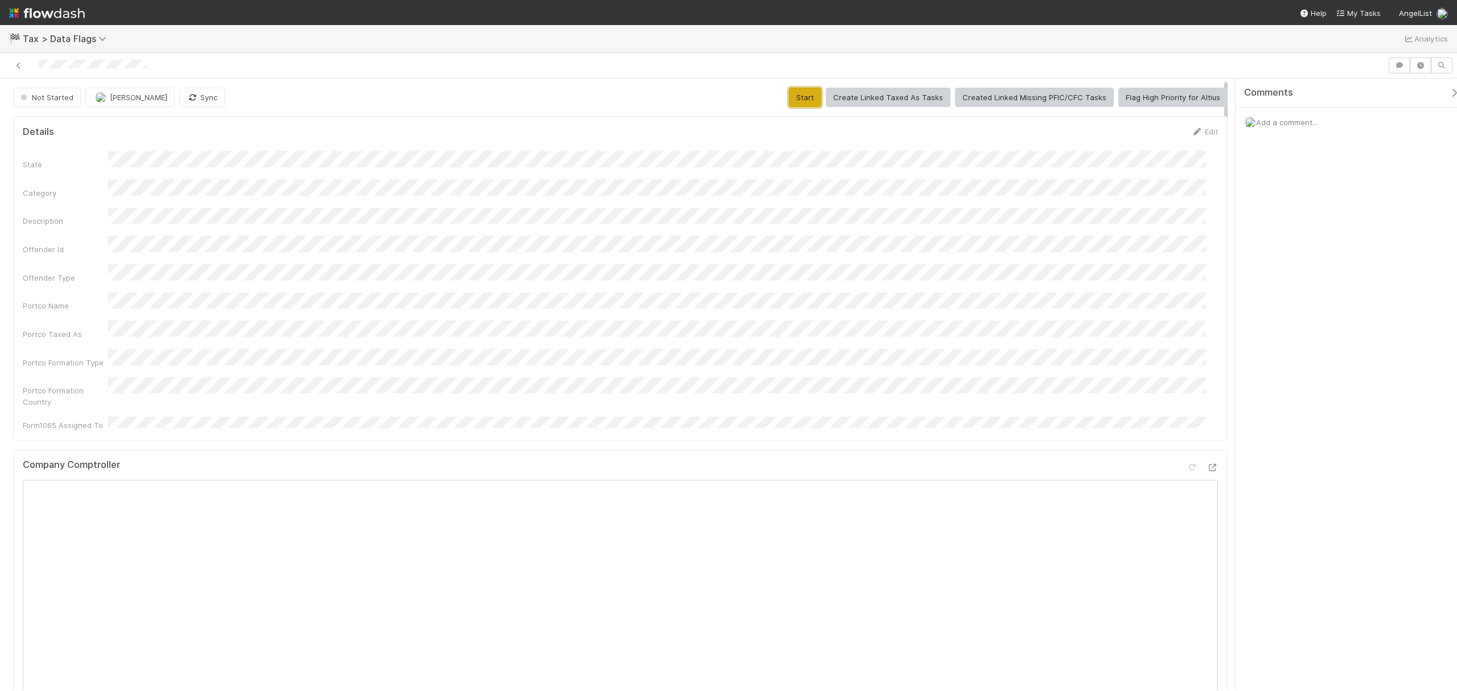
click at [808, 99] on button "Start" at bounding box center [805, 97] width 32 height 19
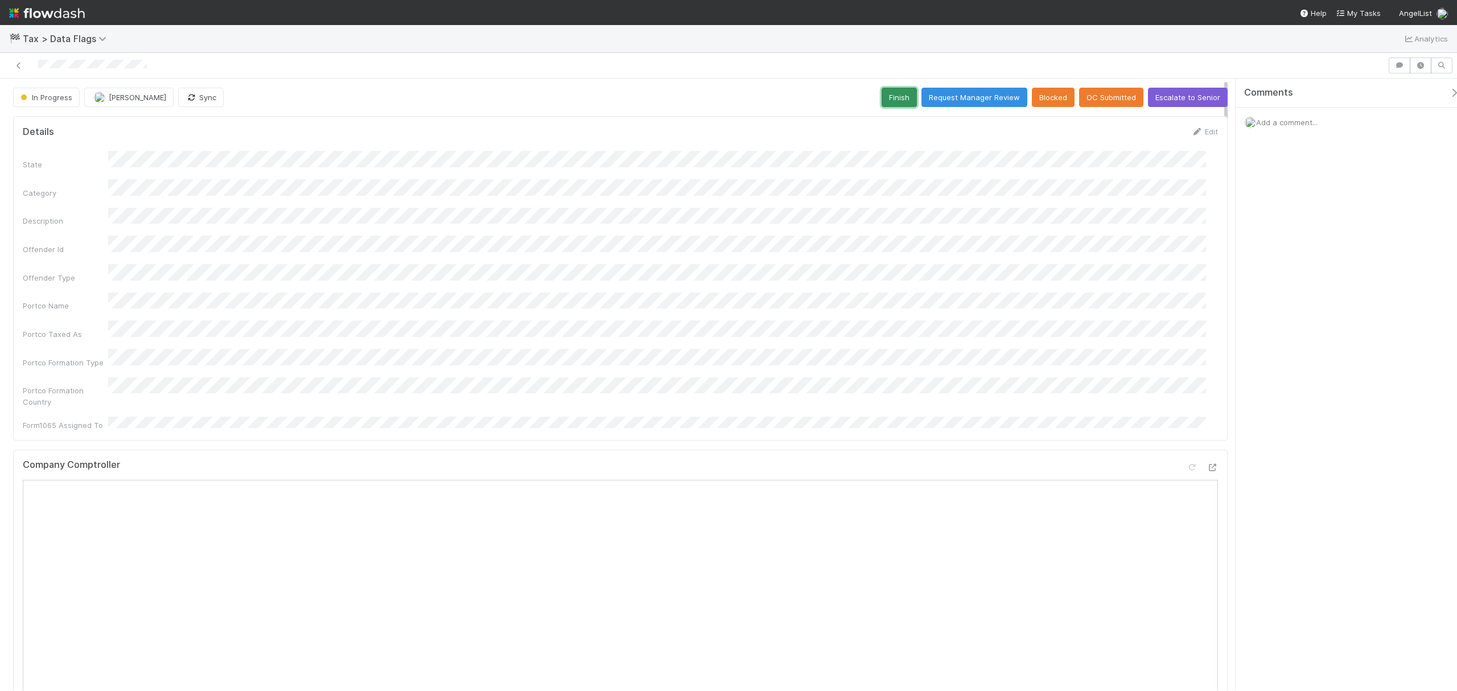
click at [888, 94] on button "Finish" at bounding box center [898, 97] width 35 height 19
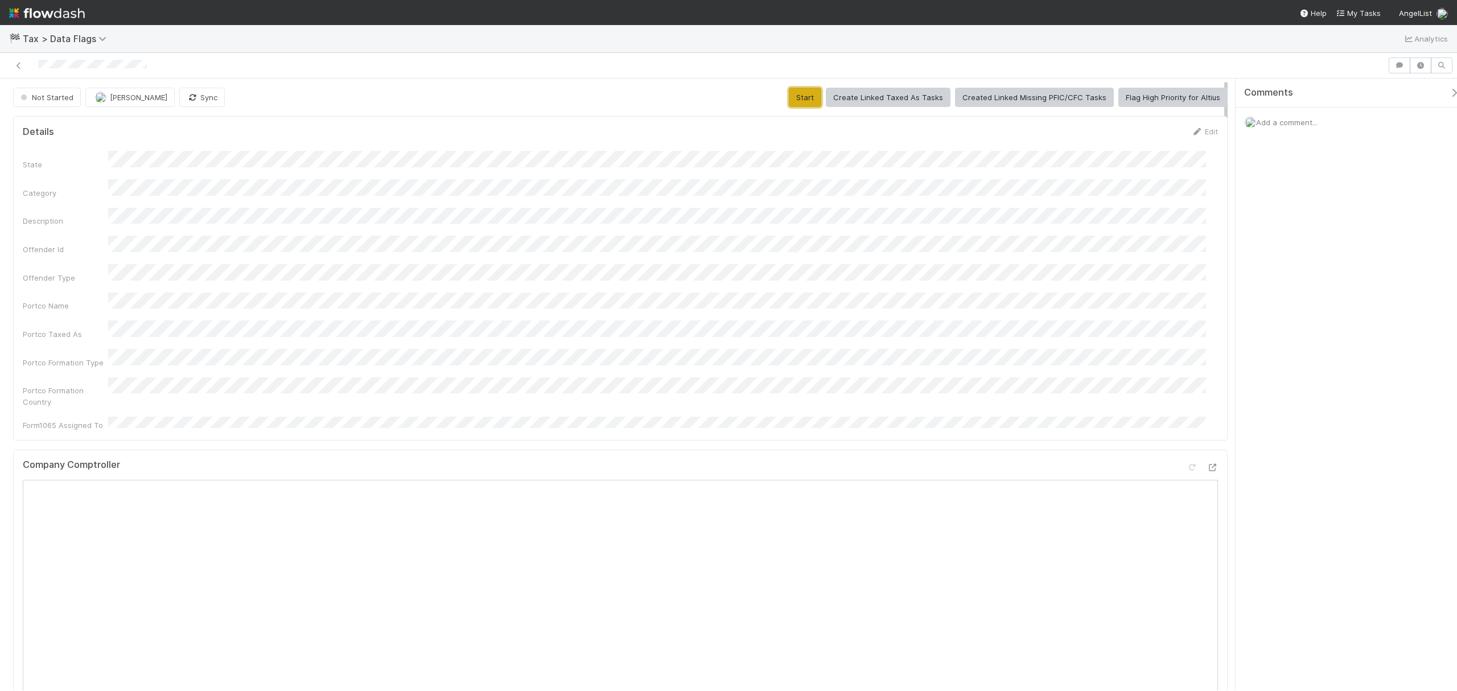
click at [793, 92] on button "Start" at bounding box center [805, 97] width 32 height 19
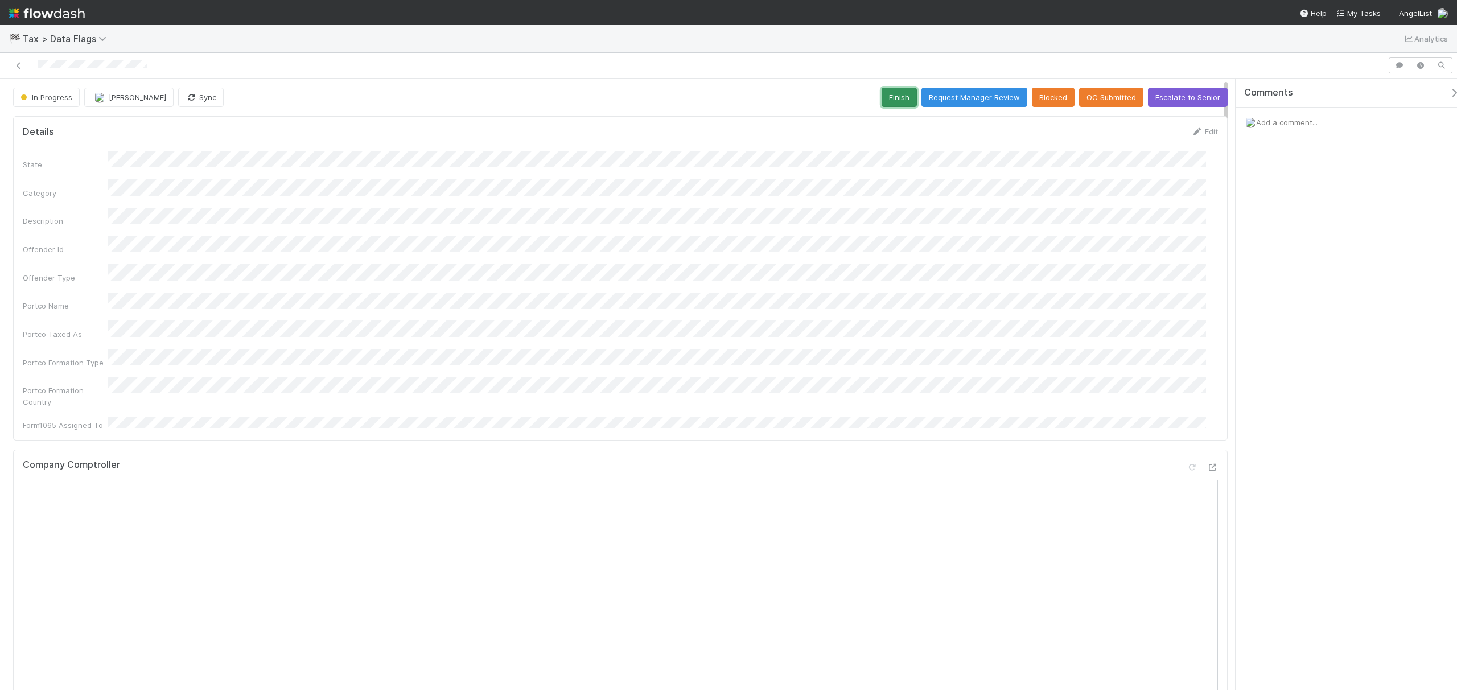
click at [881, 97] on button "Finish" at bounding box center [898, 97] width 35 height 19
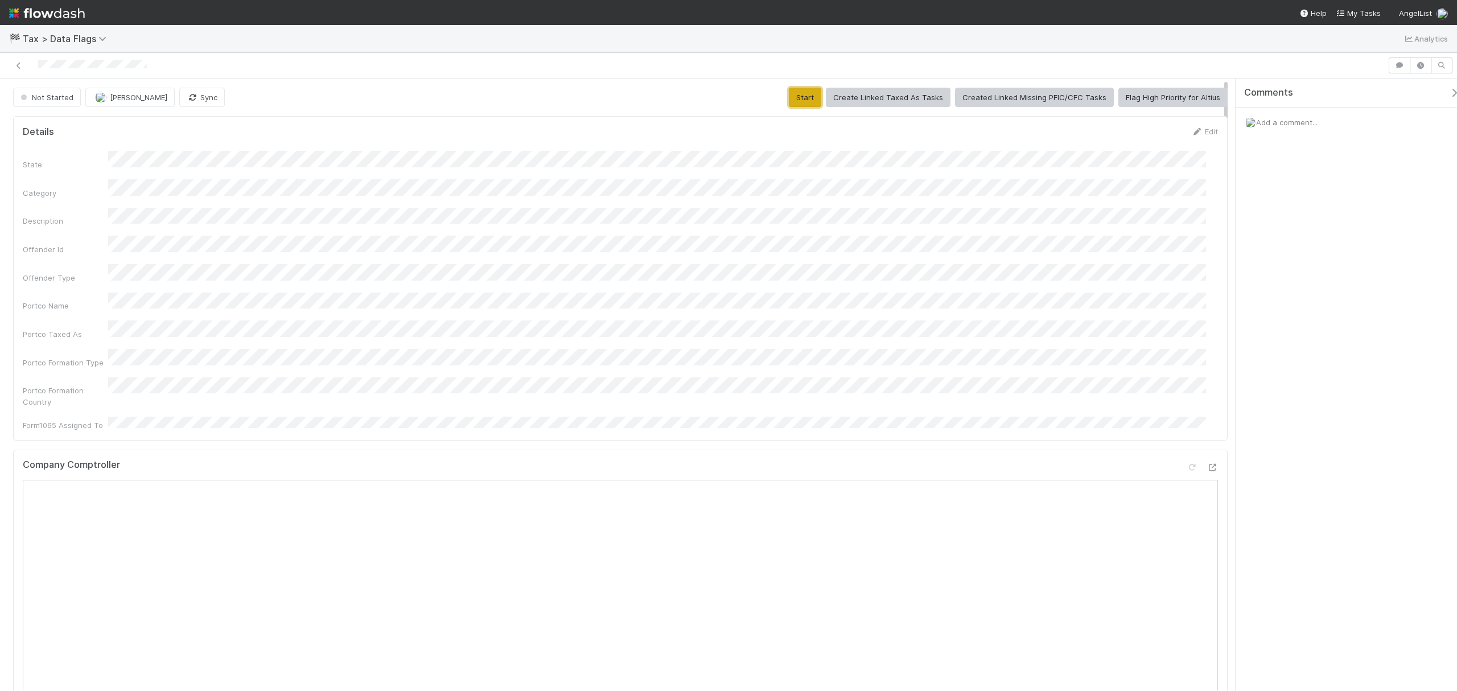
click at [807, 88] on button "Start" at bounding box center [805, 97] width 32 height 19
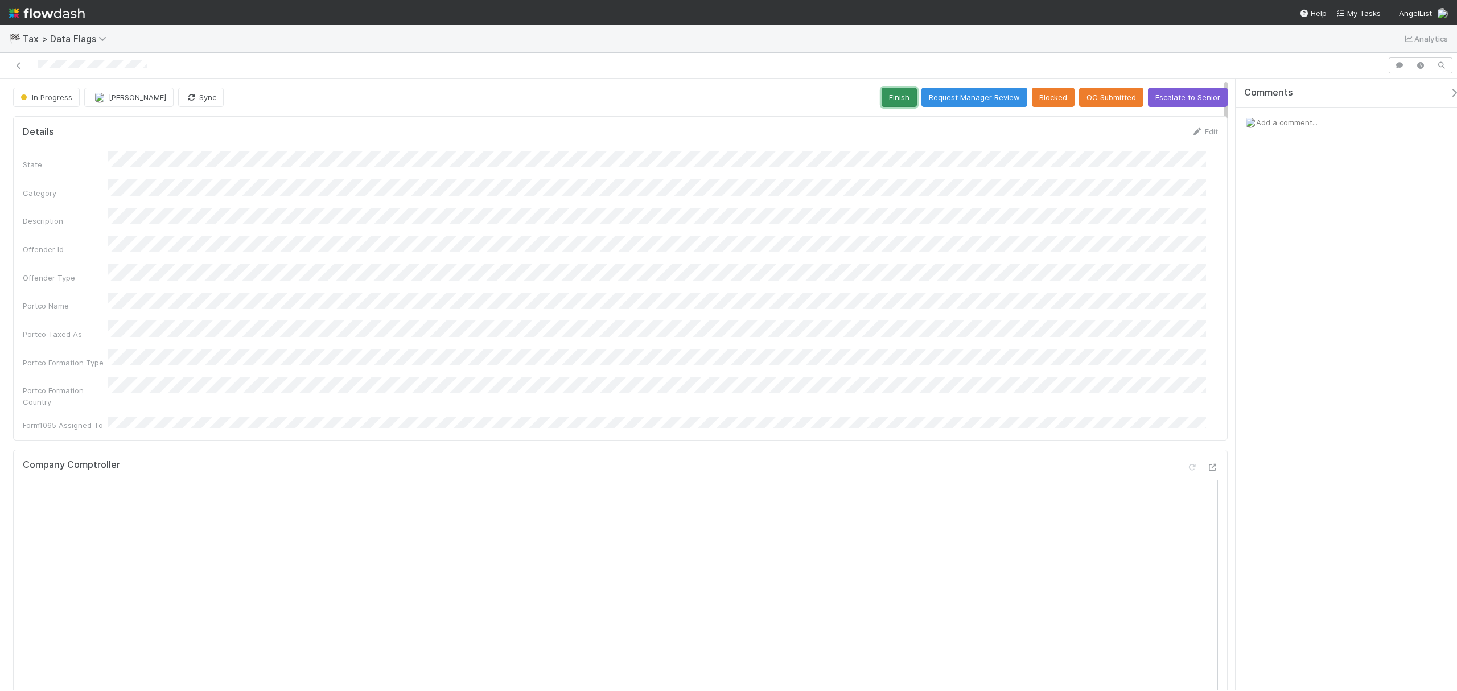
click at [883, 103] on button "Finish" at bounding box center [898, 97] width 35 height 19
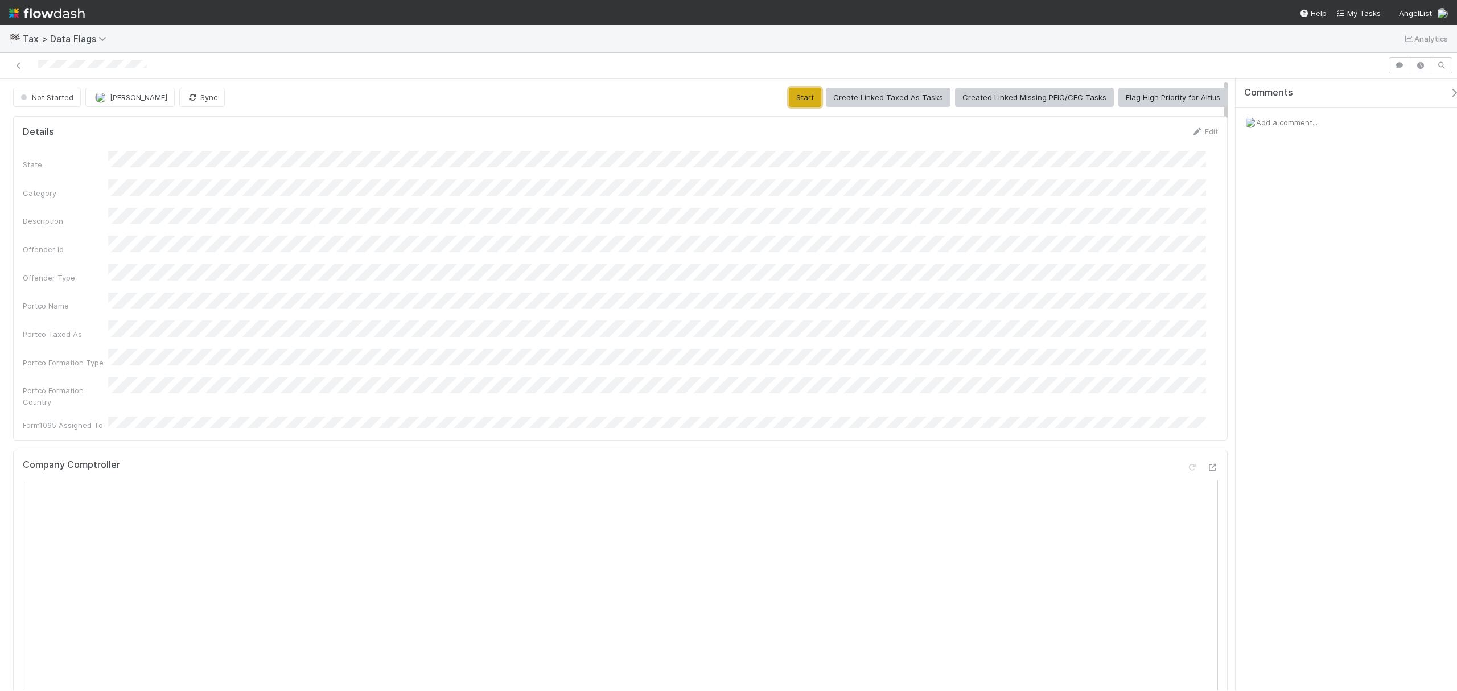
click at [811, 93] on button "Start" at bounding box center [805, 97] width 32 height 19
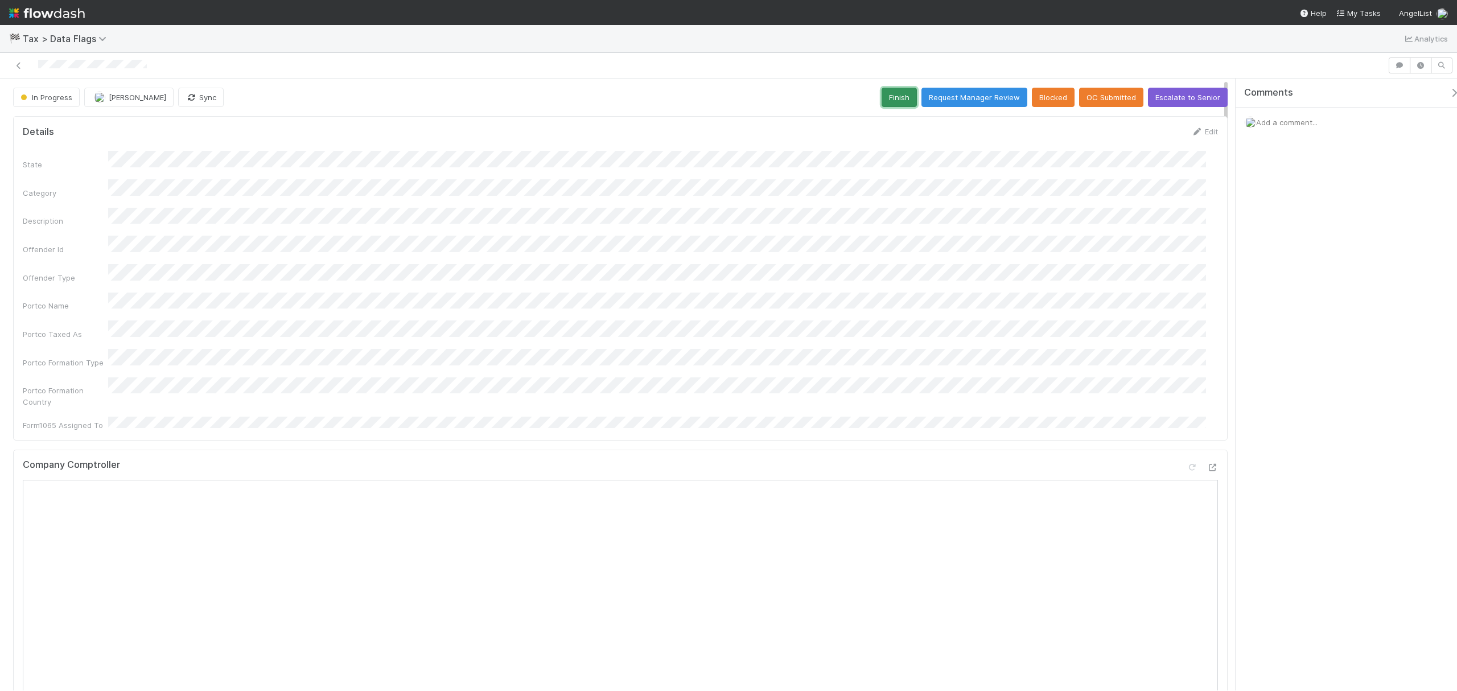
click at [890, 98] on button "Finish" at bounding box center [898, 97] width 35 height 19
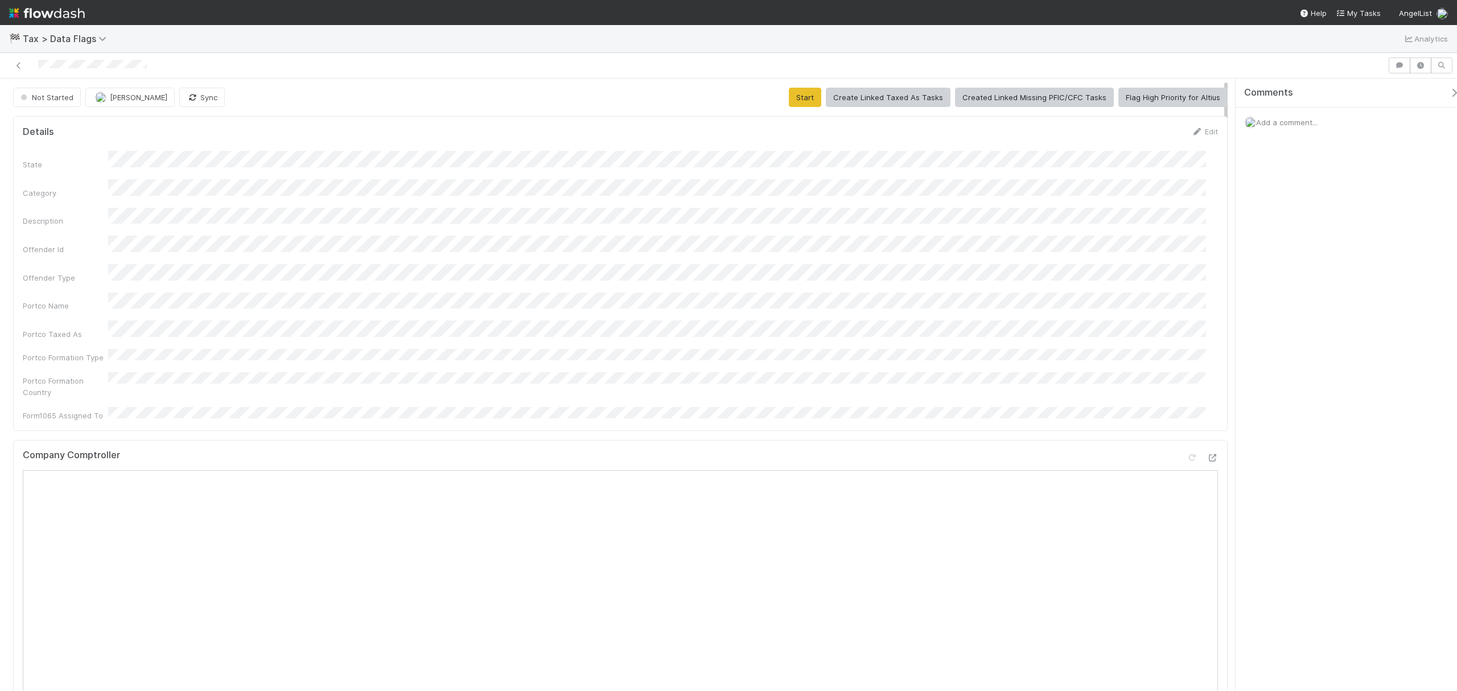
scroll to position [228, 0]
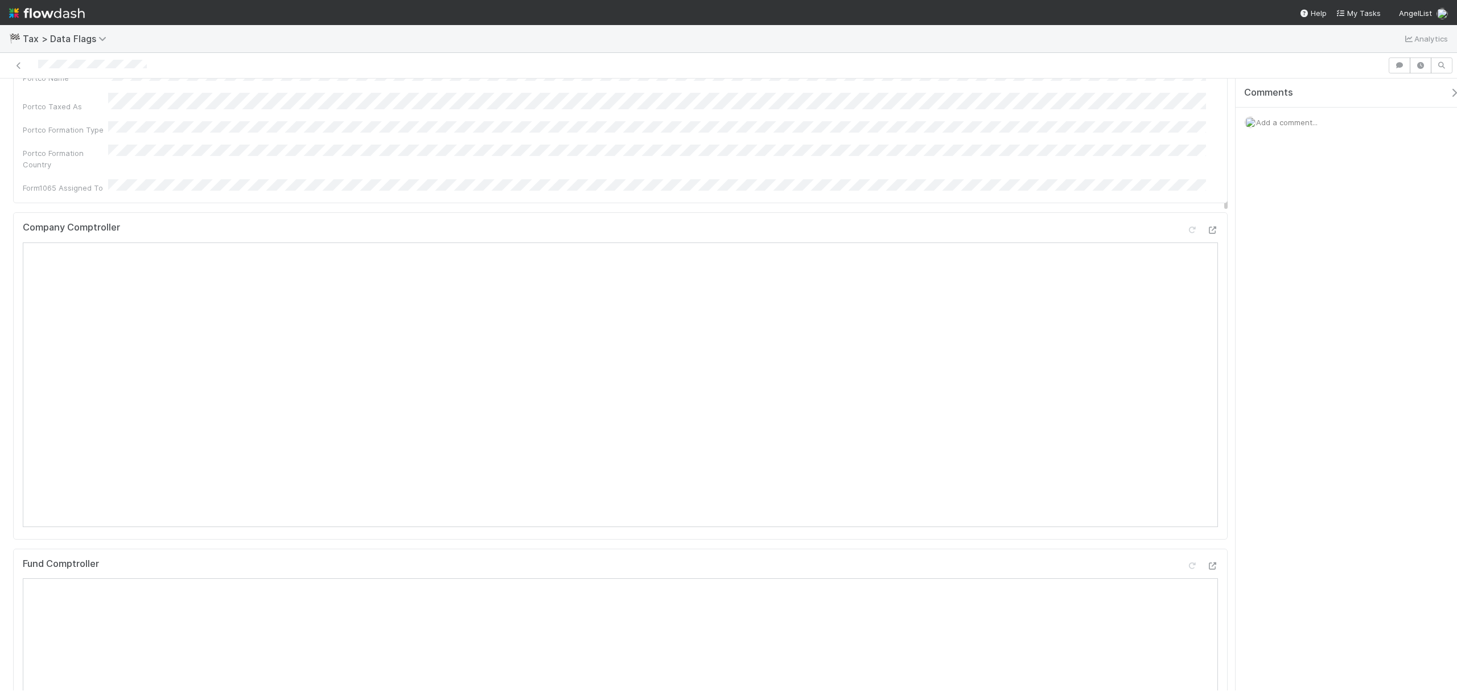
click at [1296, 123] on span "Add a comment..." at bounding box center [1286, 122] width 61 height 9
click at [1298, 303] on button "Add Comment" at bounding box center [1286, 297] width 66 height 19
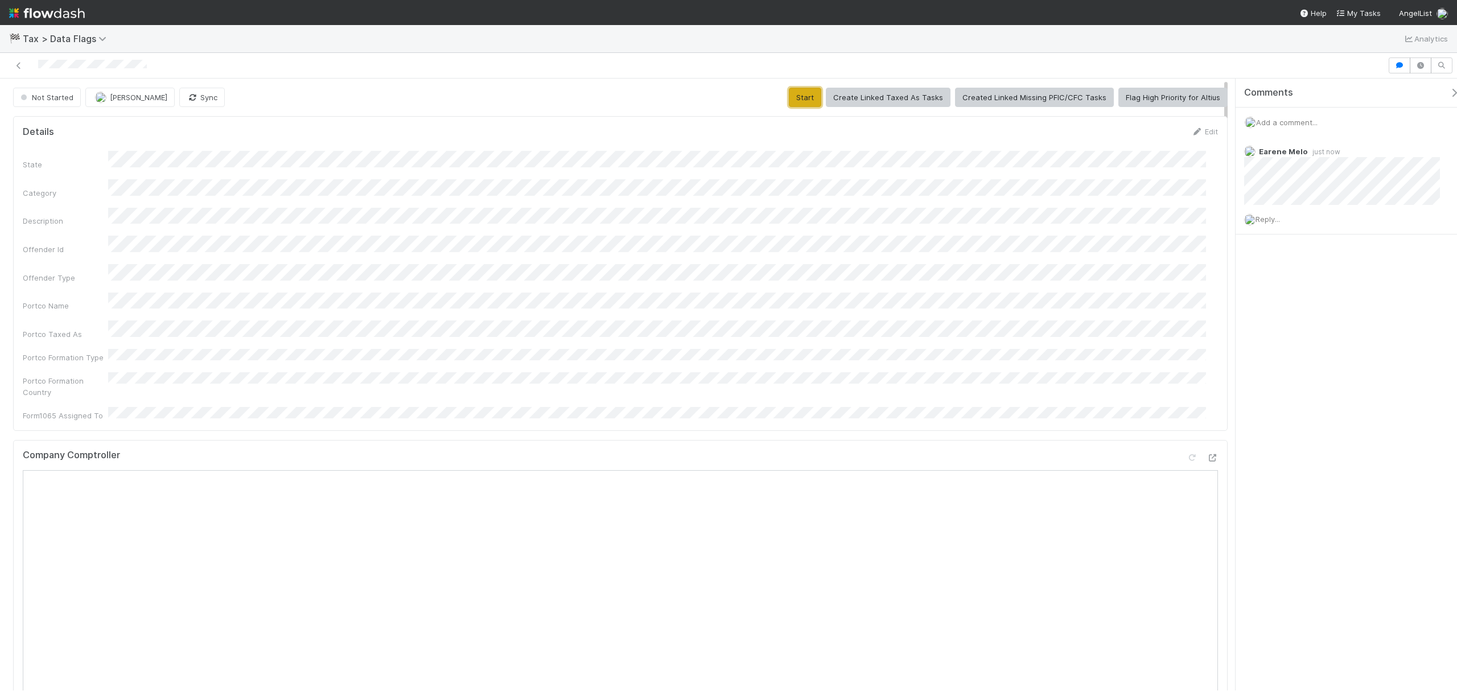
click at [808, 99] on button "Start" at bounding box center [805, 97] width 32 height 19
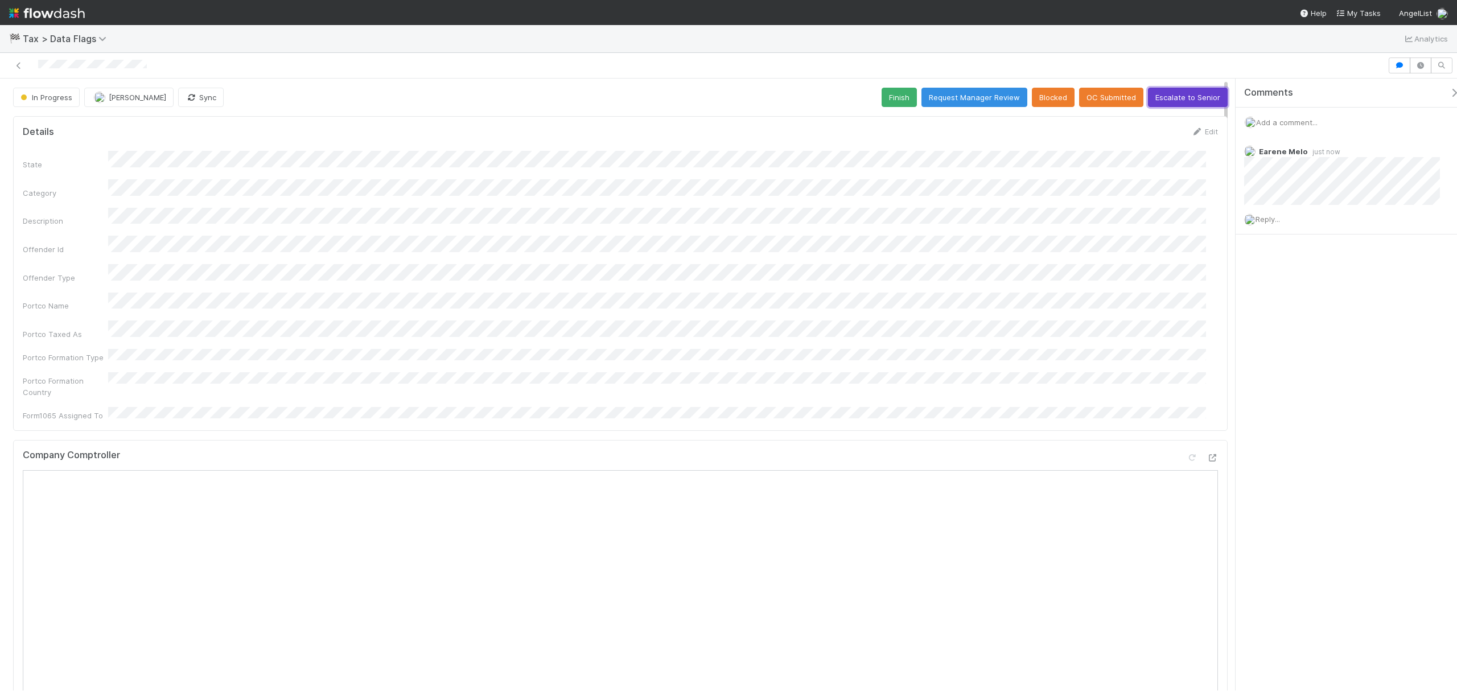
click at [1171, 98] on button "Escalate to Senior" at bounding box center [1188, 97] width 80 height 19
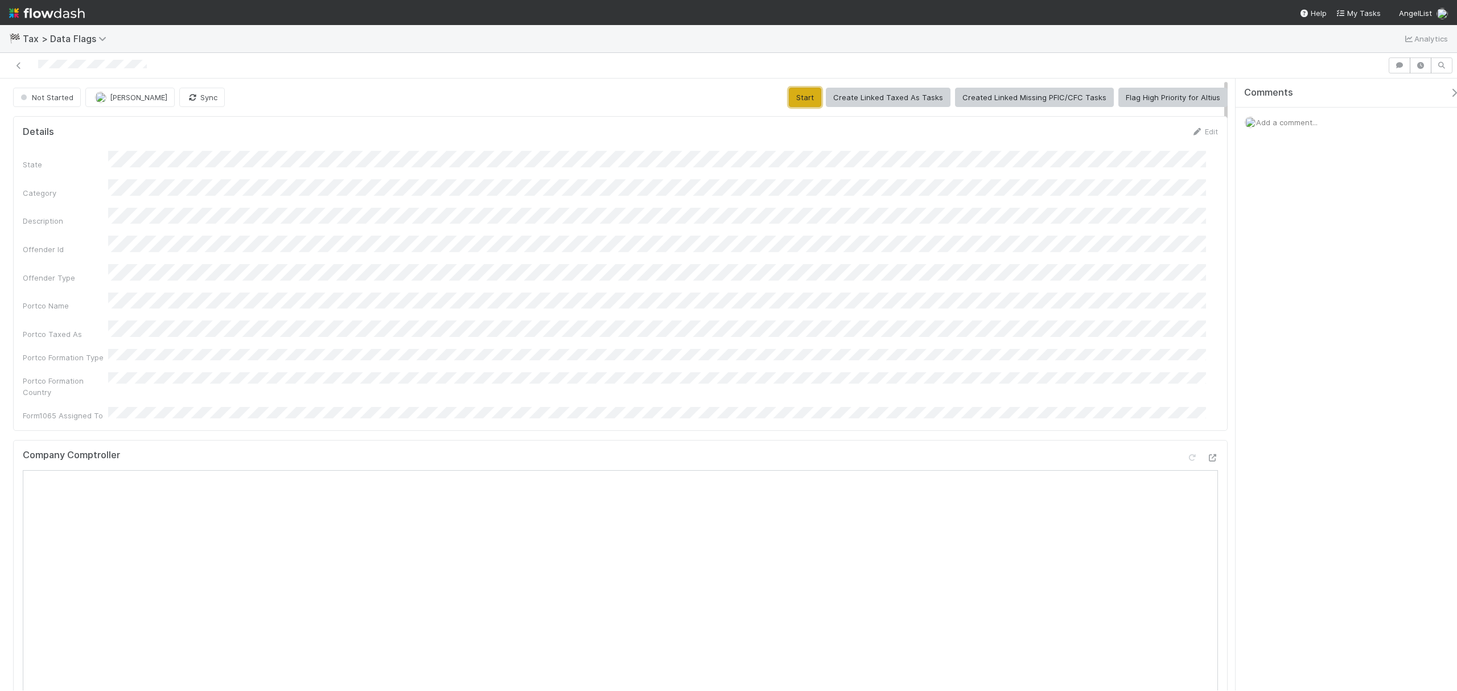
click at [814, 93] on button "Start" at bounding box center [805, 97] width 32 height 19
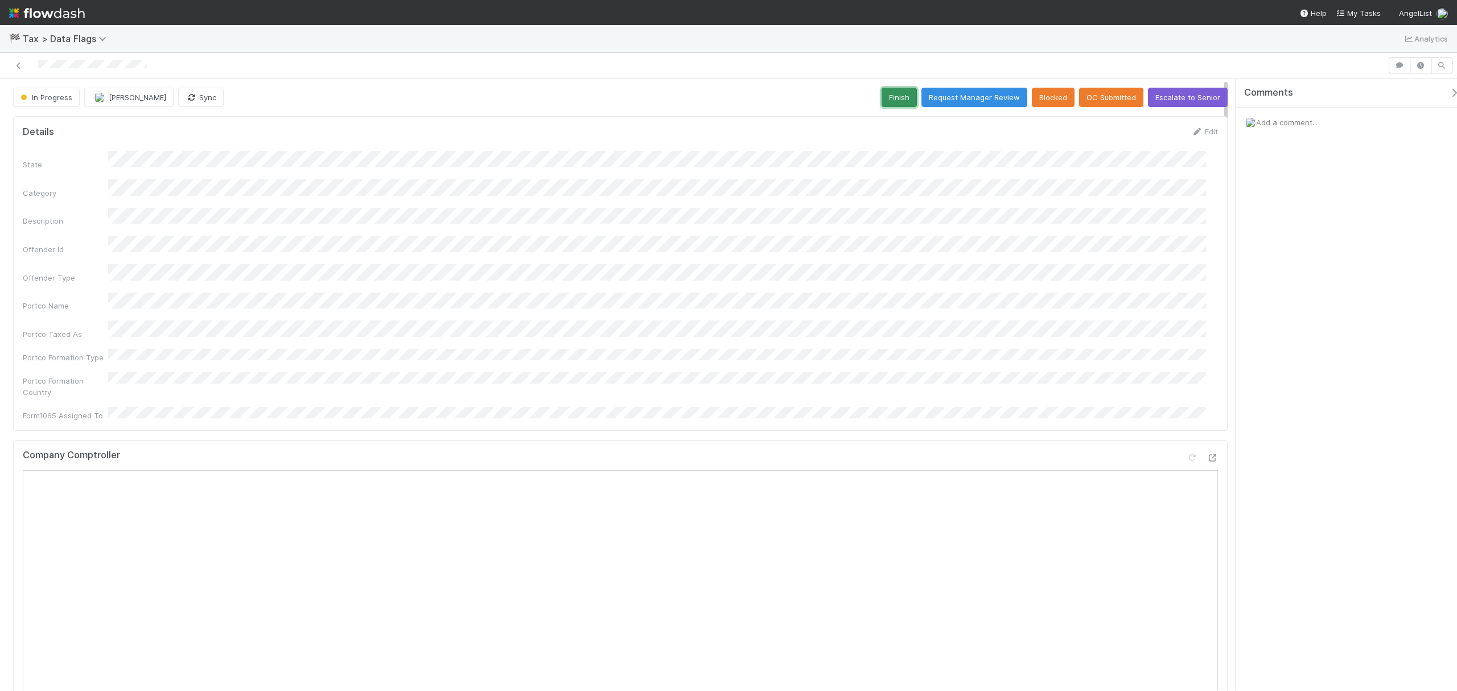
click at [881, 93] on button "Finish" at bounding box center [898, 97] width 35 height 19
